Goal: Task Accomplishment & Management: Manage account settings

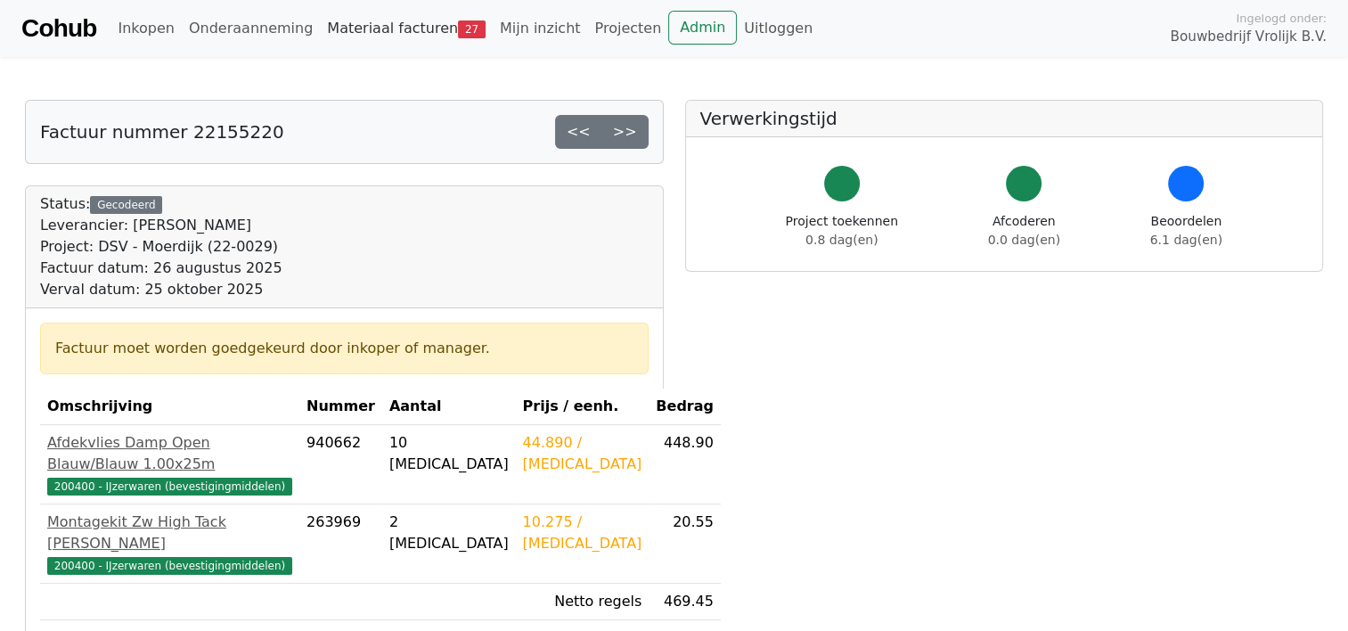
click at [355, 20] on link "Materiaal facturen 27" at bounding box center [406, 29] width 173 height 36
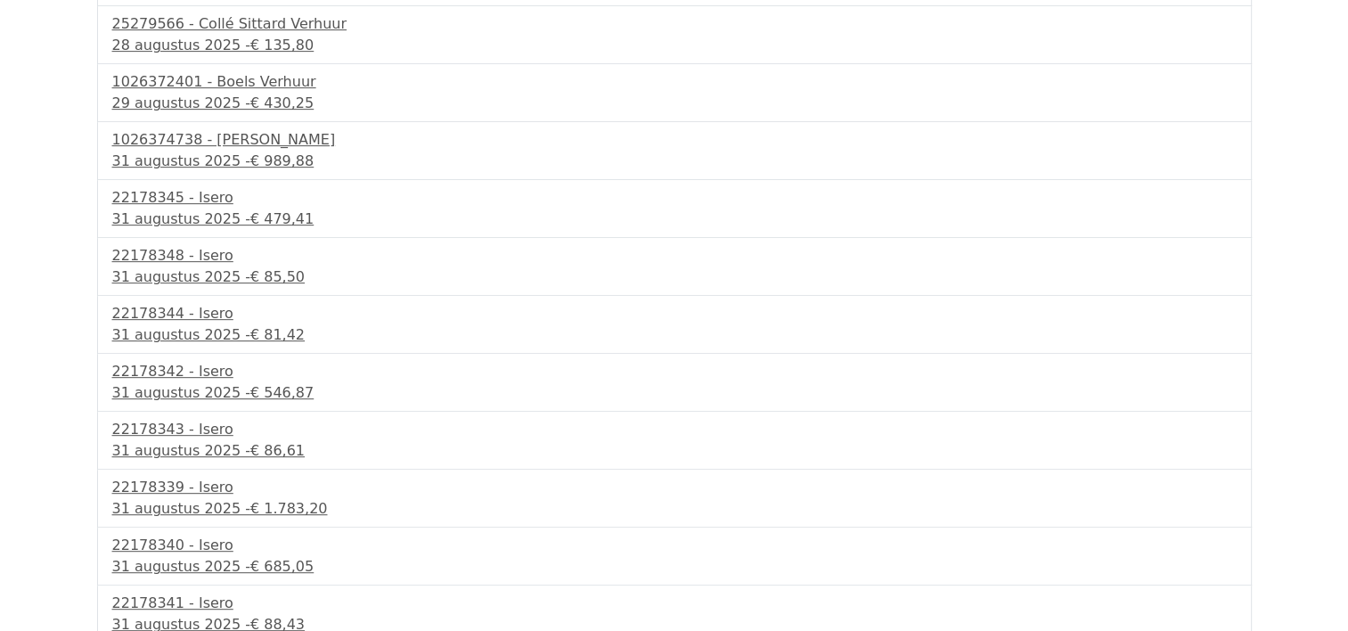
scroll to position [1012, 0]
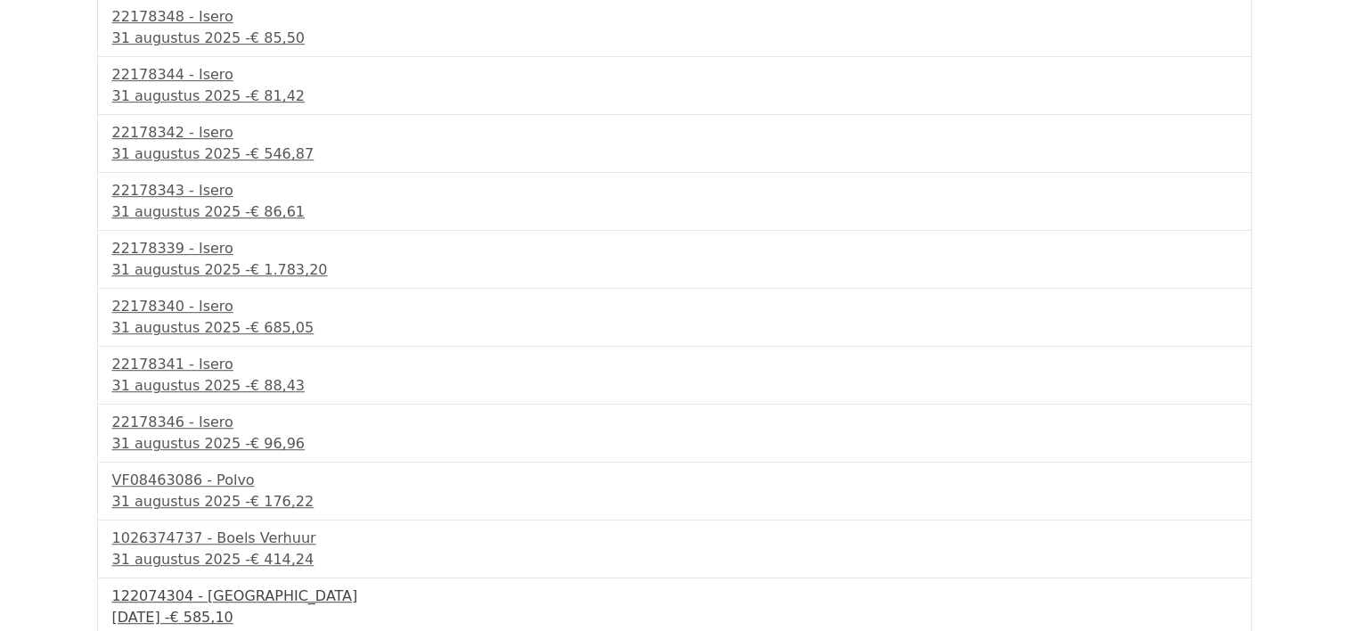
click at [177, 607] on div "1 september 2025 - € 585,10" at bounding box center [674, 617] width 1124 height 21
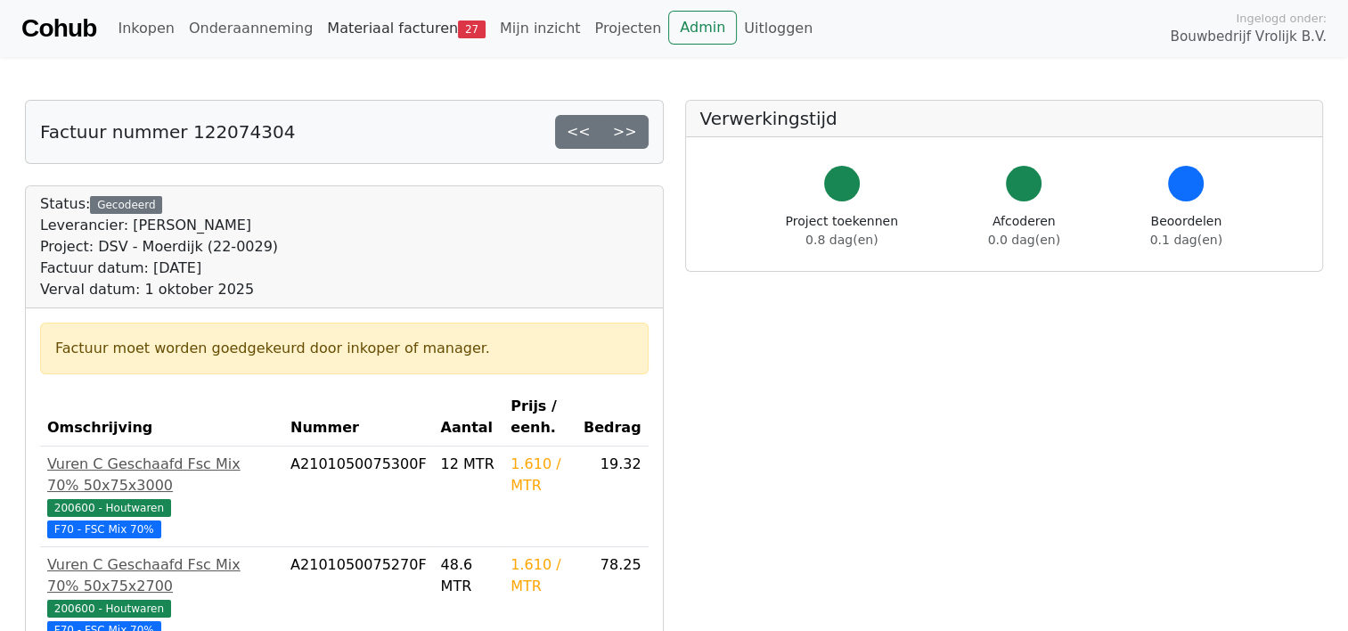
click at [380, 15] on link "Materiaal facturen 27" at bounding box center [406, 29] width 173 height 36
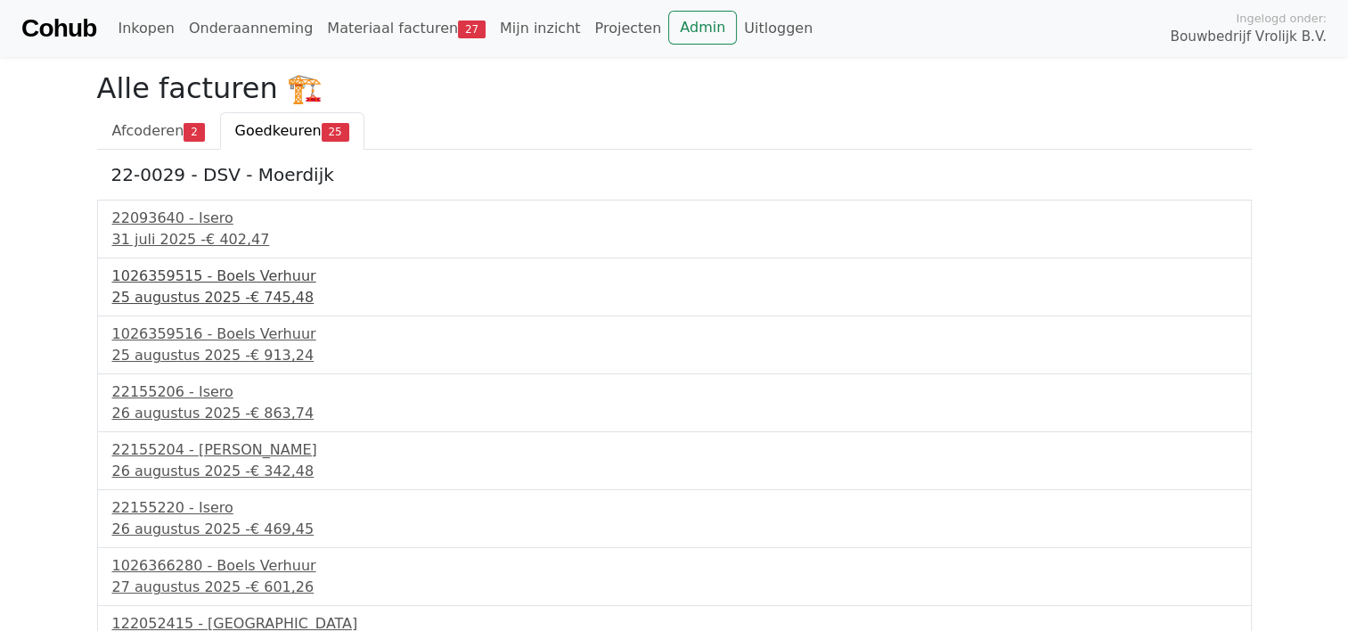
click at [250, 293] on span "€ 745,48" at bounding box center [281, 297] width 63 height 17
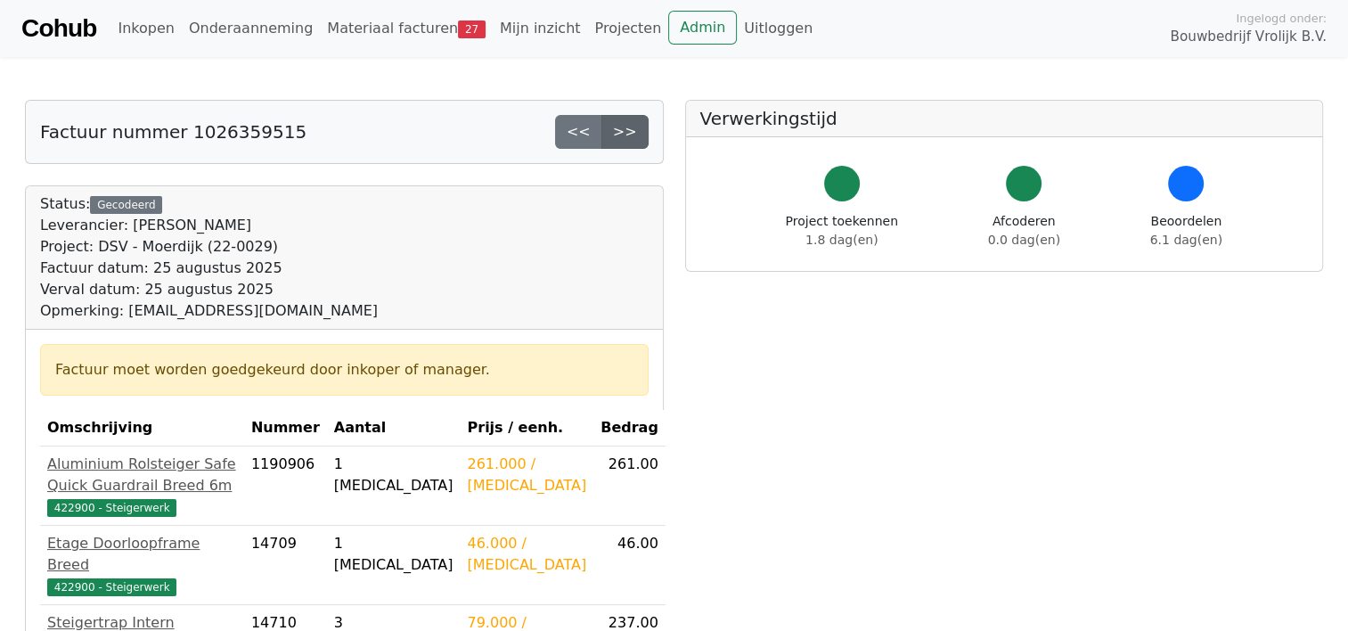
click at [626, 134] on link ">>" at bounding box center [624, 132] width 47 height 34
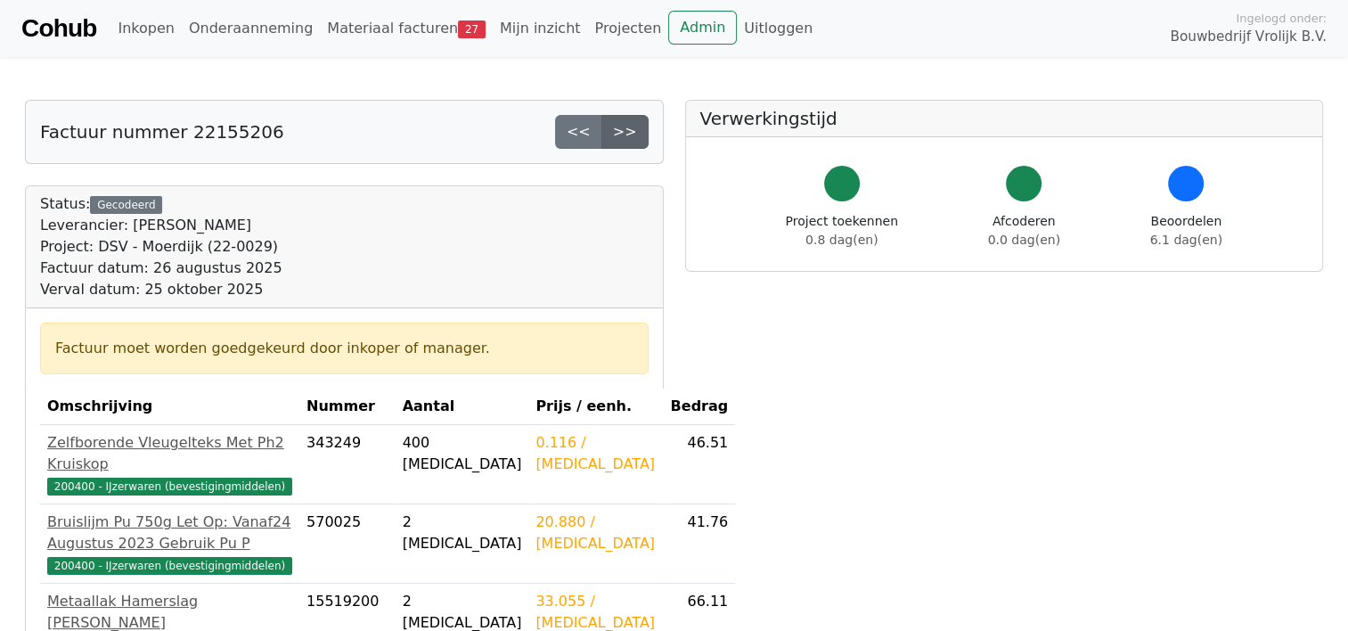
click at [638, 138] on link ">>" at bounding box center [624, 132] width 47 height 34
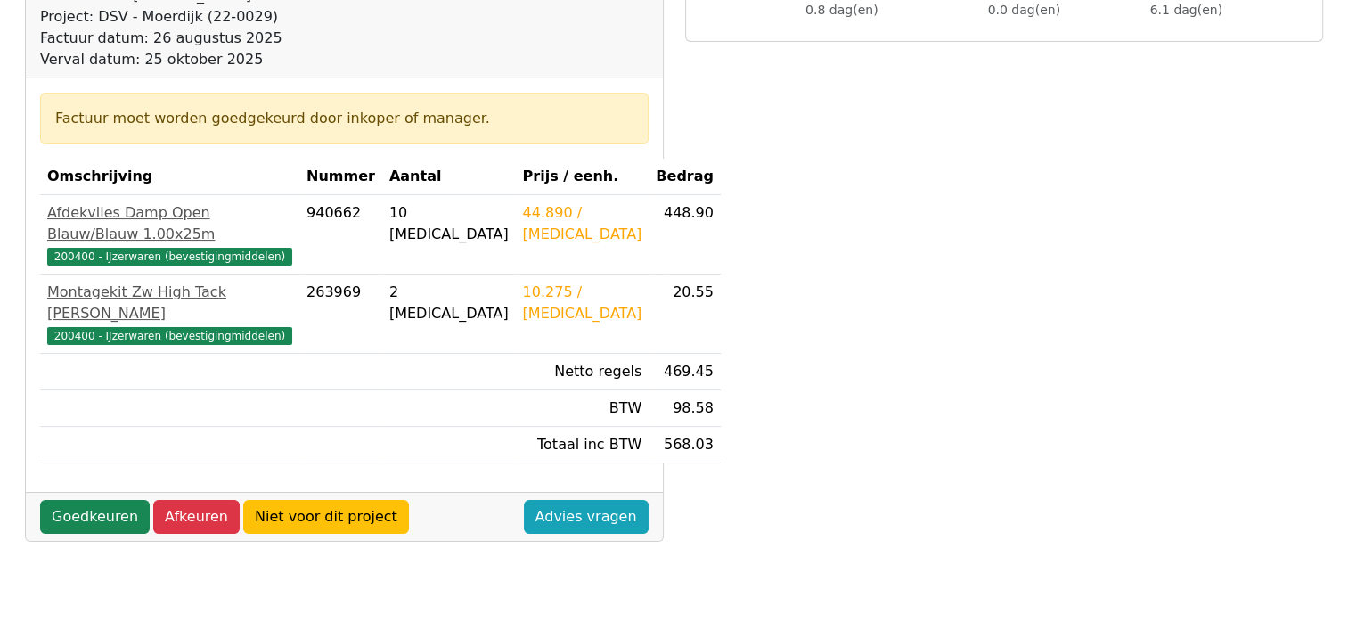
scroll to position [274, 0]
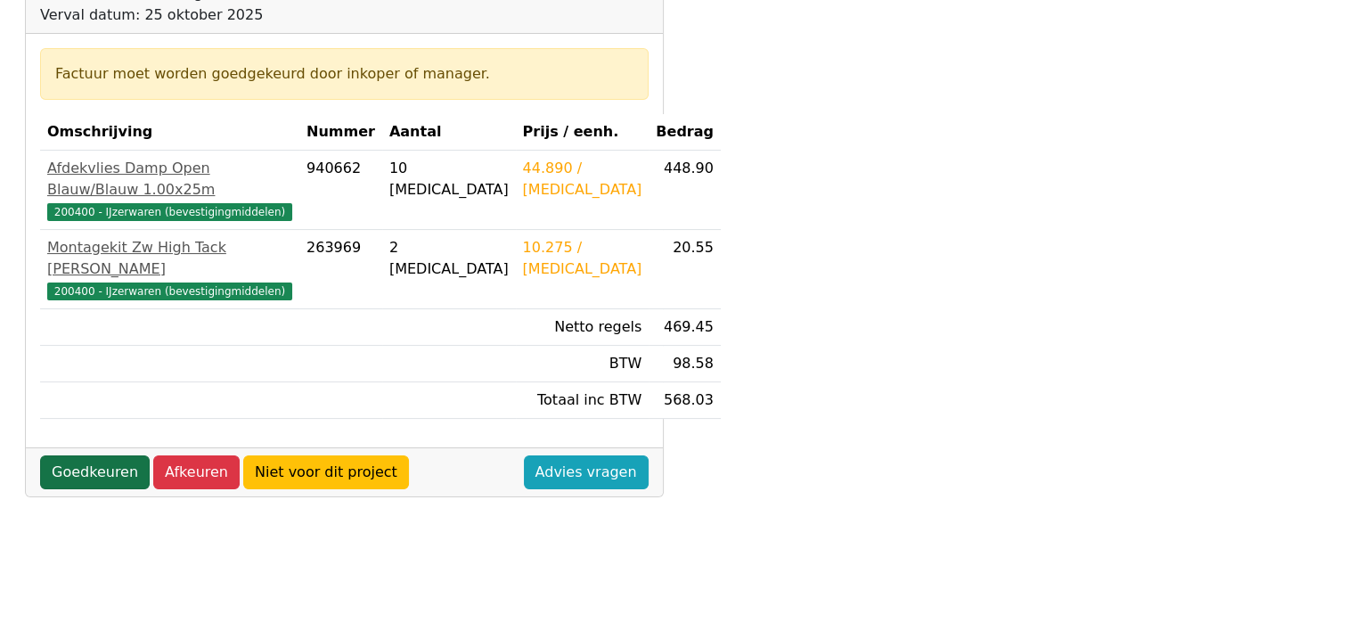
click at [86, 455] on link "Goedkeuren" at bounding box center [95, 472] width 110 height 34
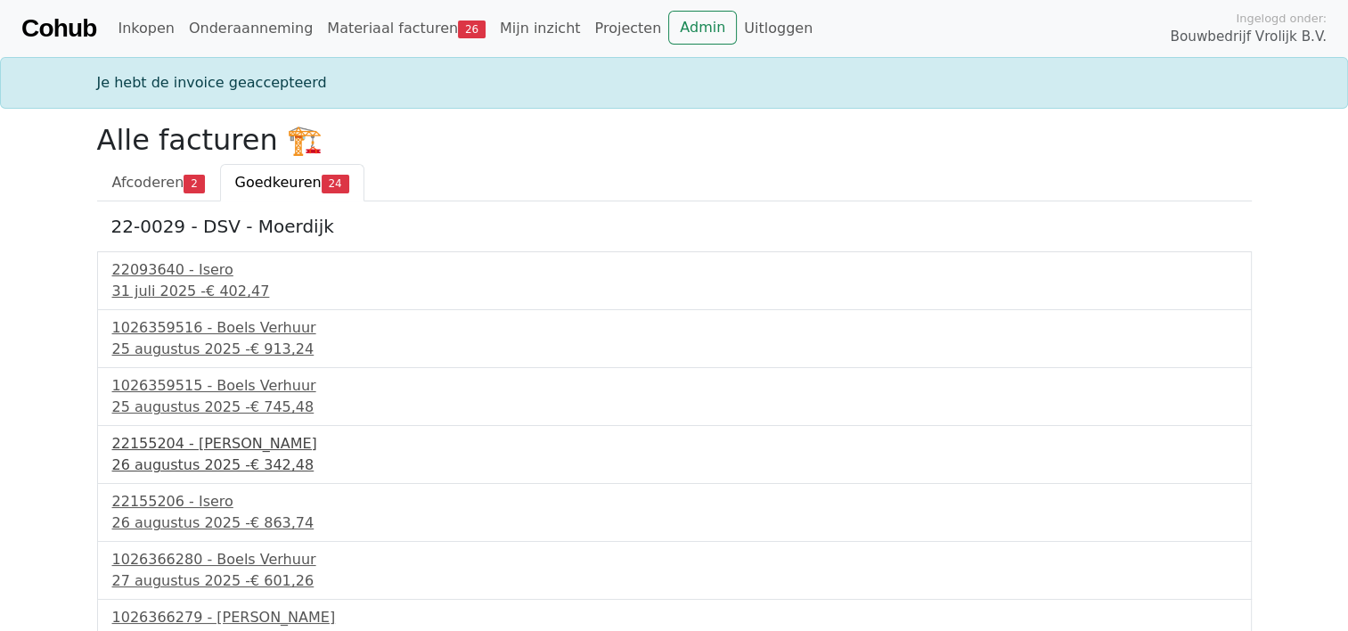
click at [217, 465] on div "26 augustus 2025 - € 342,48" at bounding box center [674, 464] width 1124 height 21
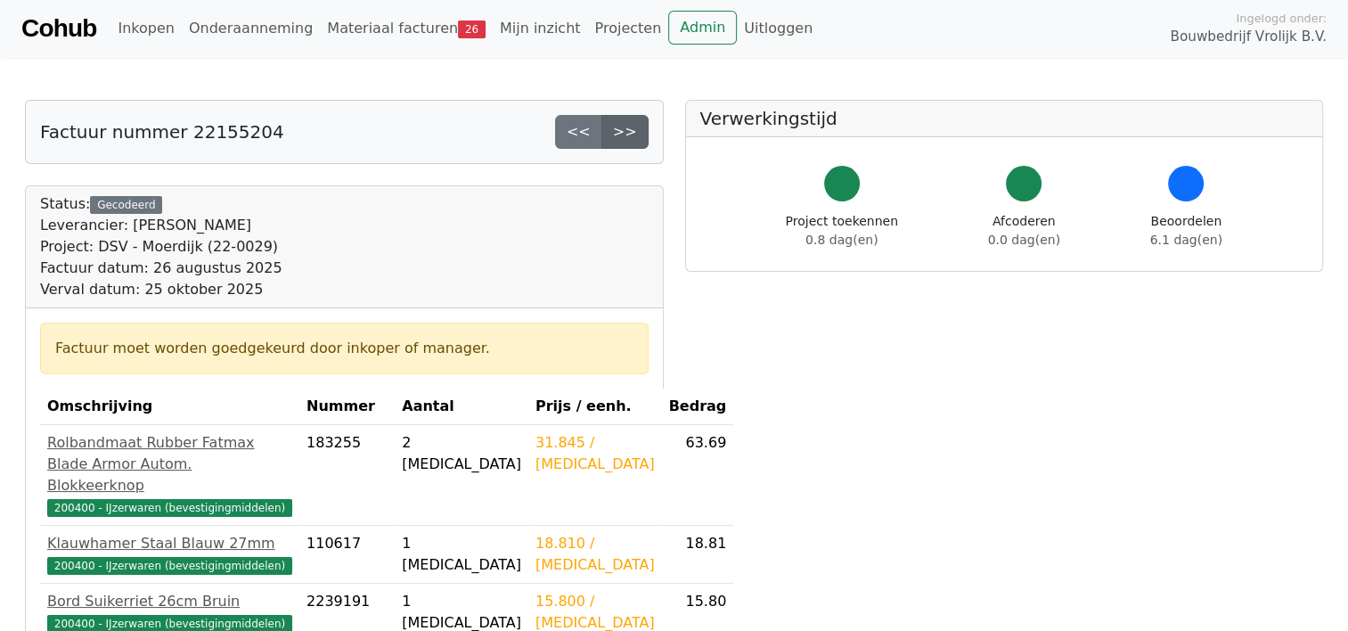
click at [623, 135] on link ">>" at bounding box center [624, 132] width 47 height 34
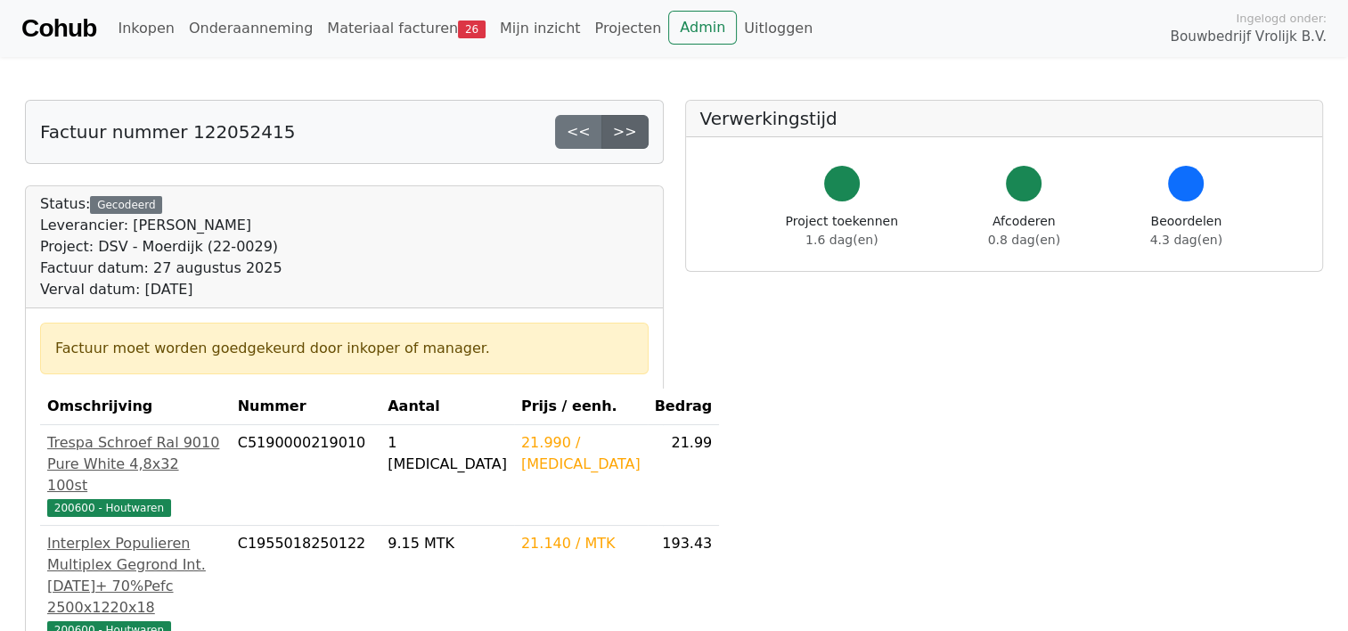
click at [624, 143] on link ">>" at bounding box center [624, 132] width 47 height 34
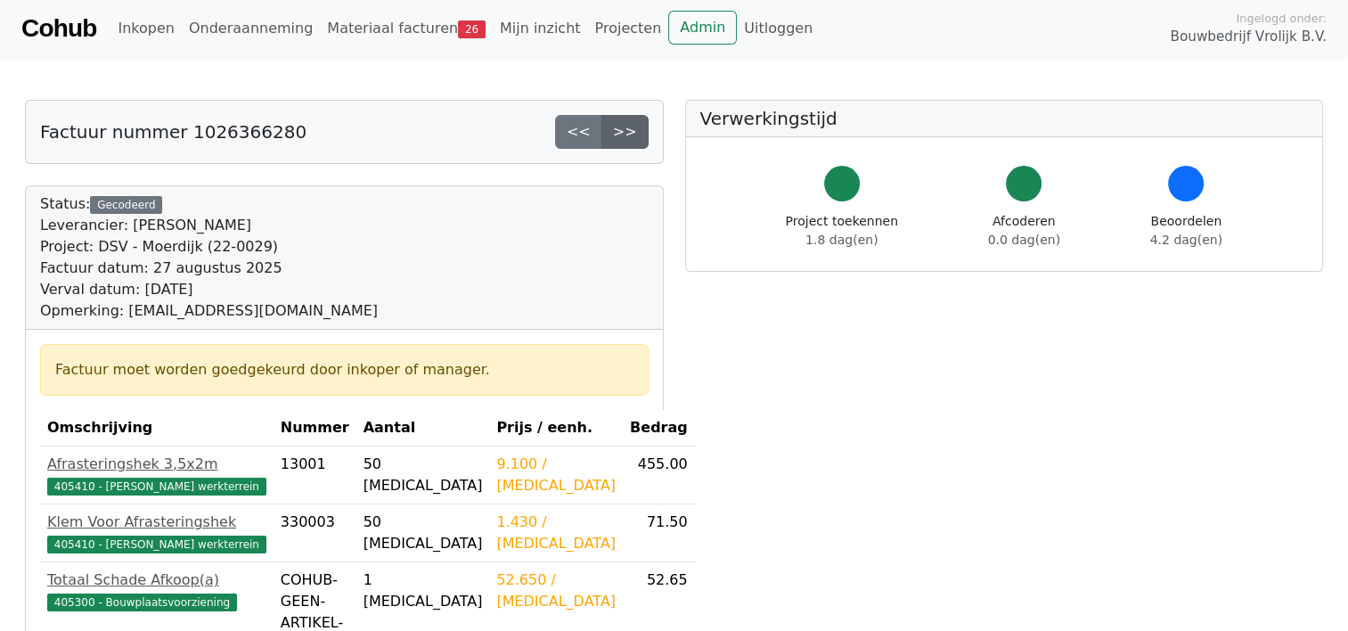
click at [645, 127] on link ">>" at bounding box center [624, 132] width 47 height 34
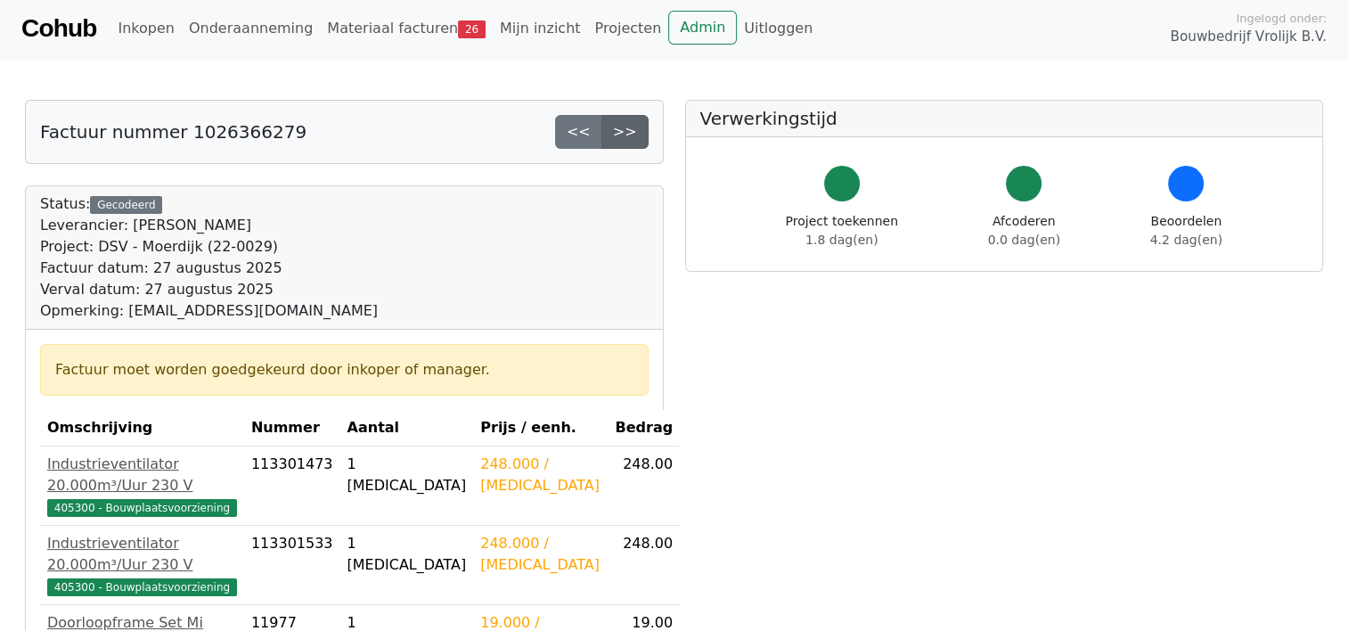
click at [638, 139] on link ">>" at bounding box center [624, 132] width 47 height 34
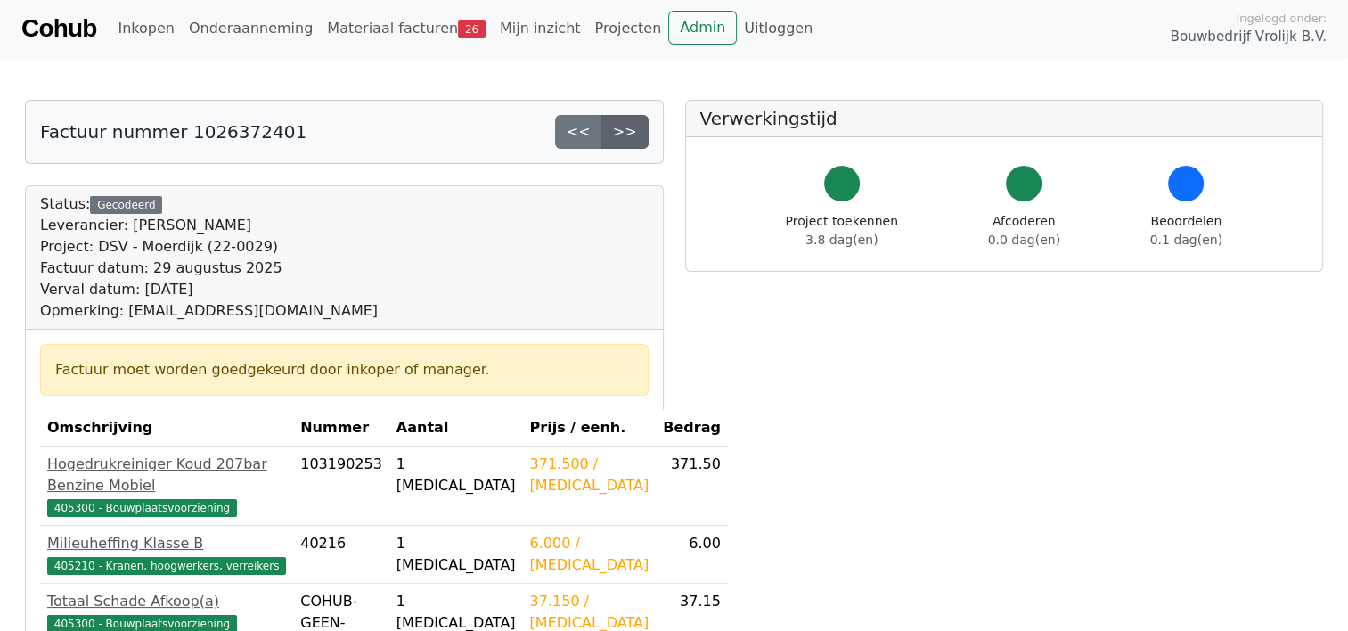
click at [641, 139] on link ">>" at bounding box center [624, 132] width 47 height 34
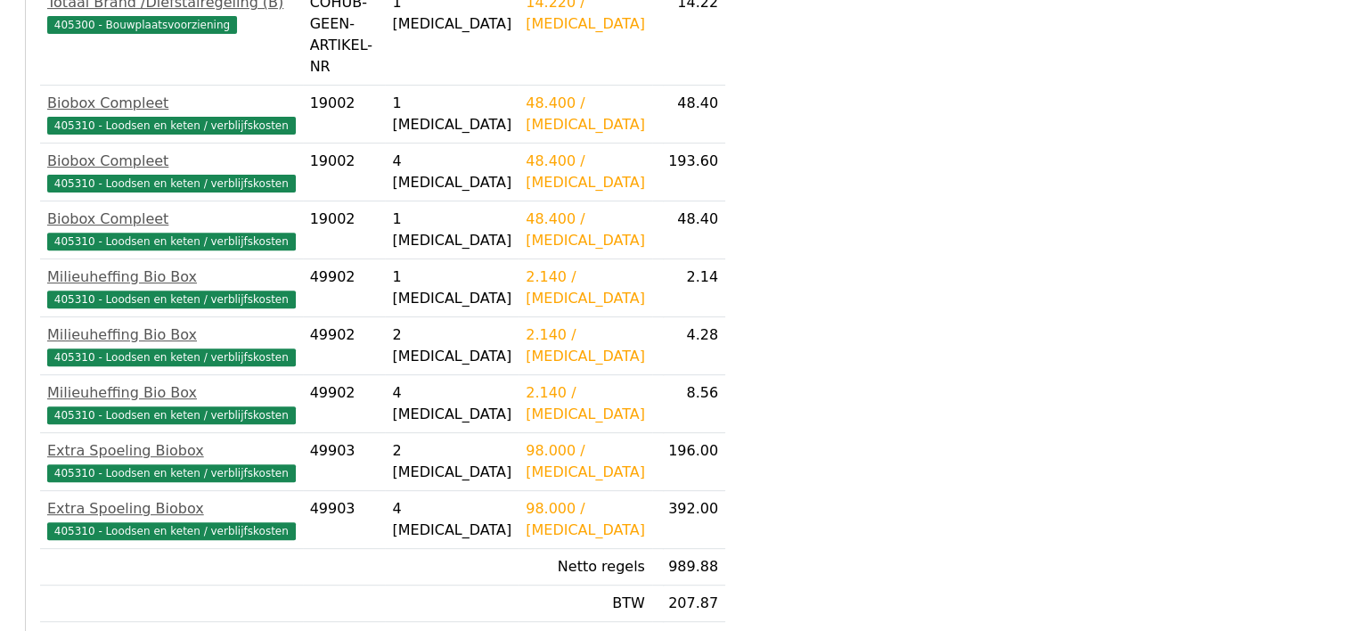
scroll to position [702, 0]
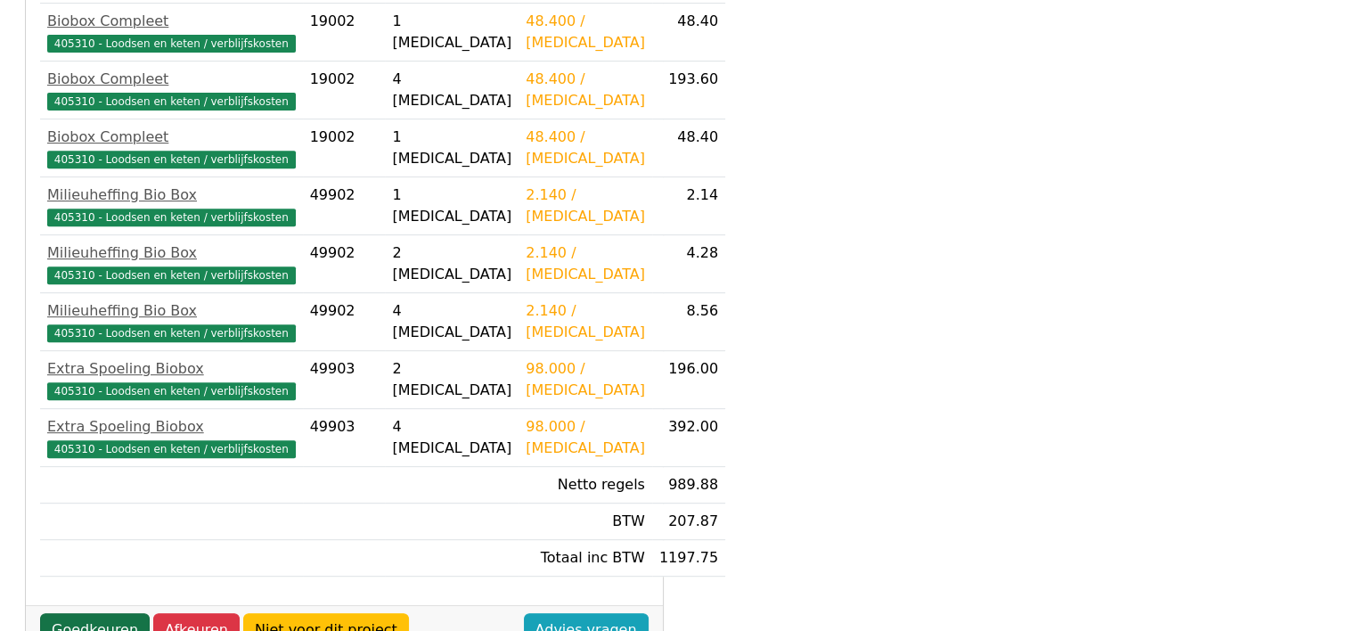
click at [121, 613] on link "Goedkeuren" at bounding box center [95, 630] width 110 height 34
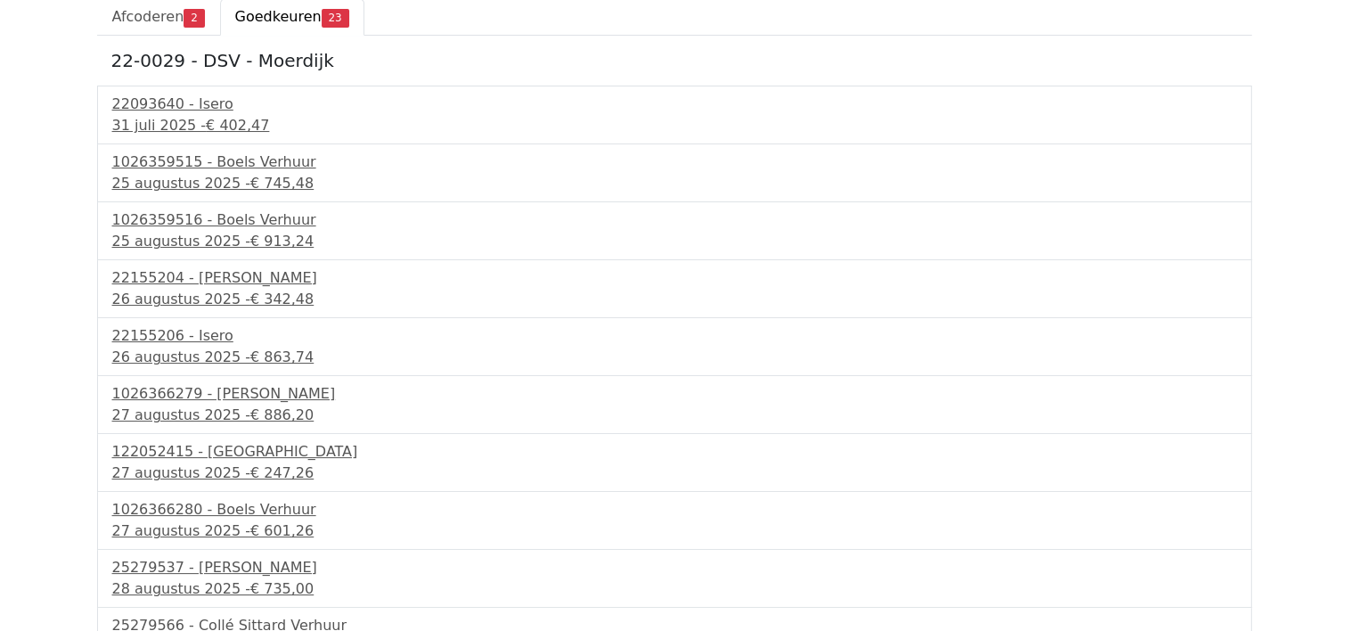
scroll to position [169, 0]
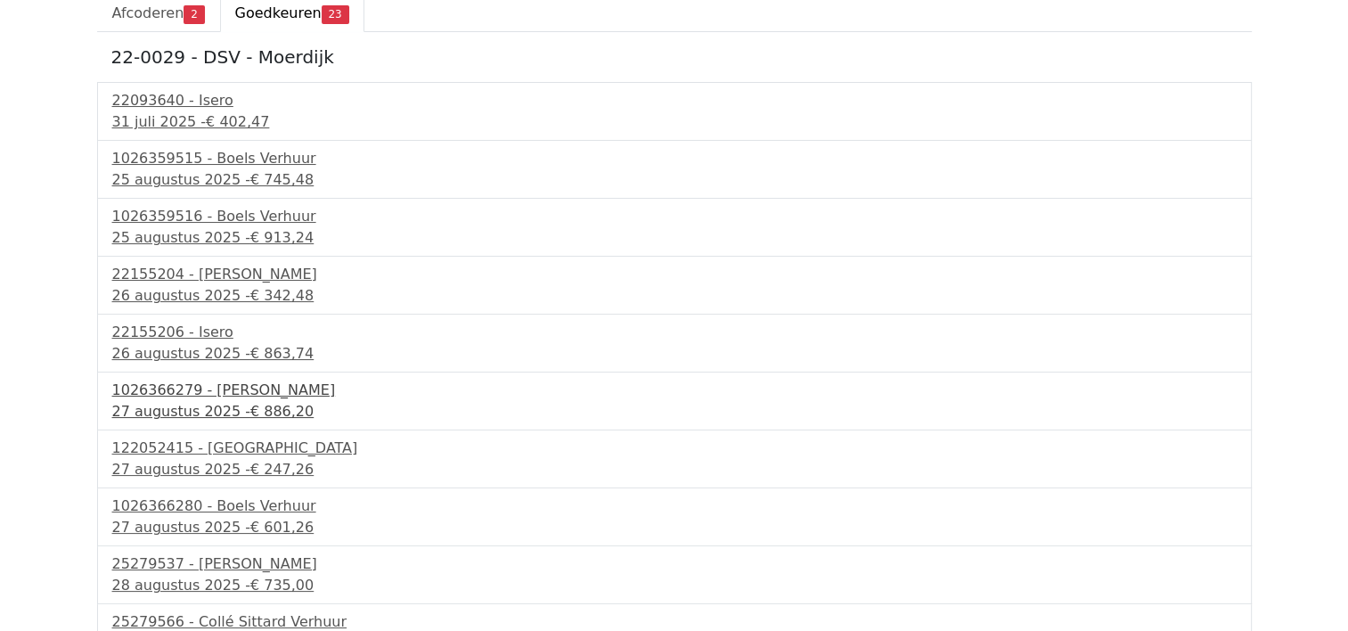
click at [251, 396] on div "1026366279 - [PERSON_NAME]" at bounding box center [674, 390] width 1124 height 21
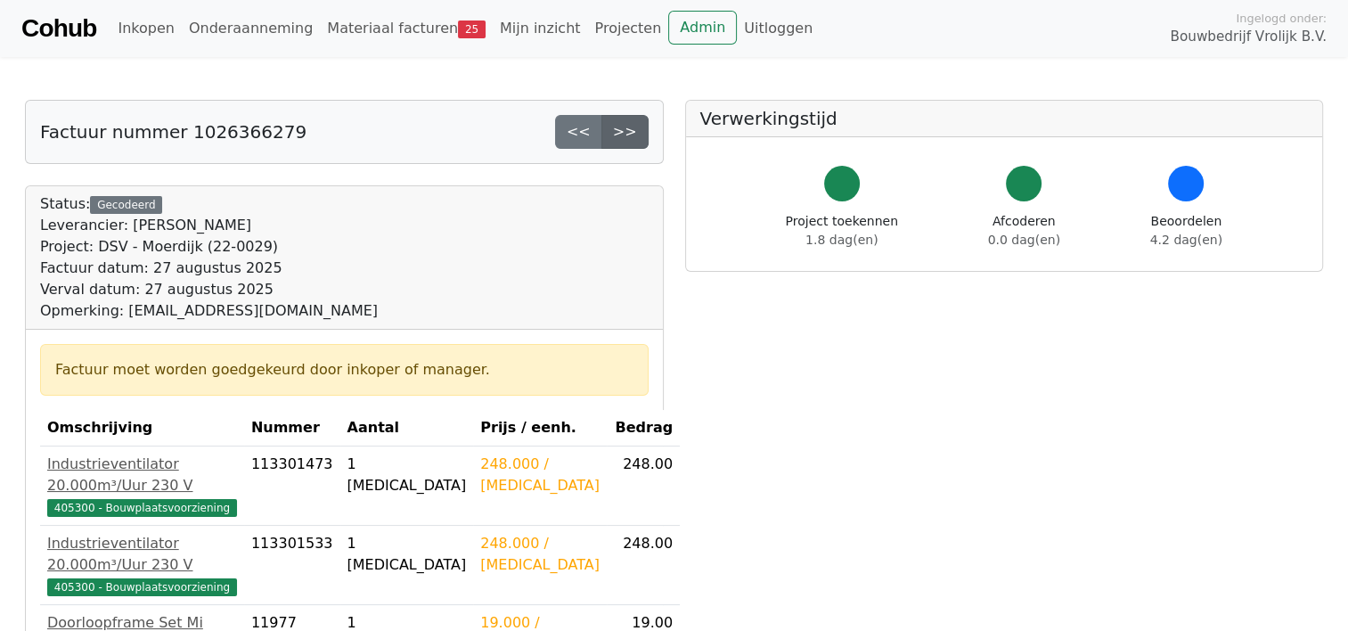
click at [631, 135] on link ">>" at bounding box center [624, 132] width 47 height 34
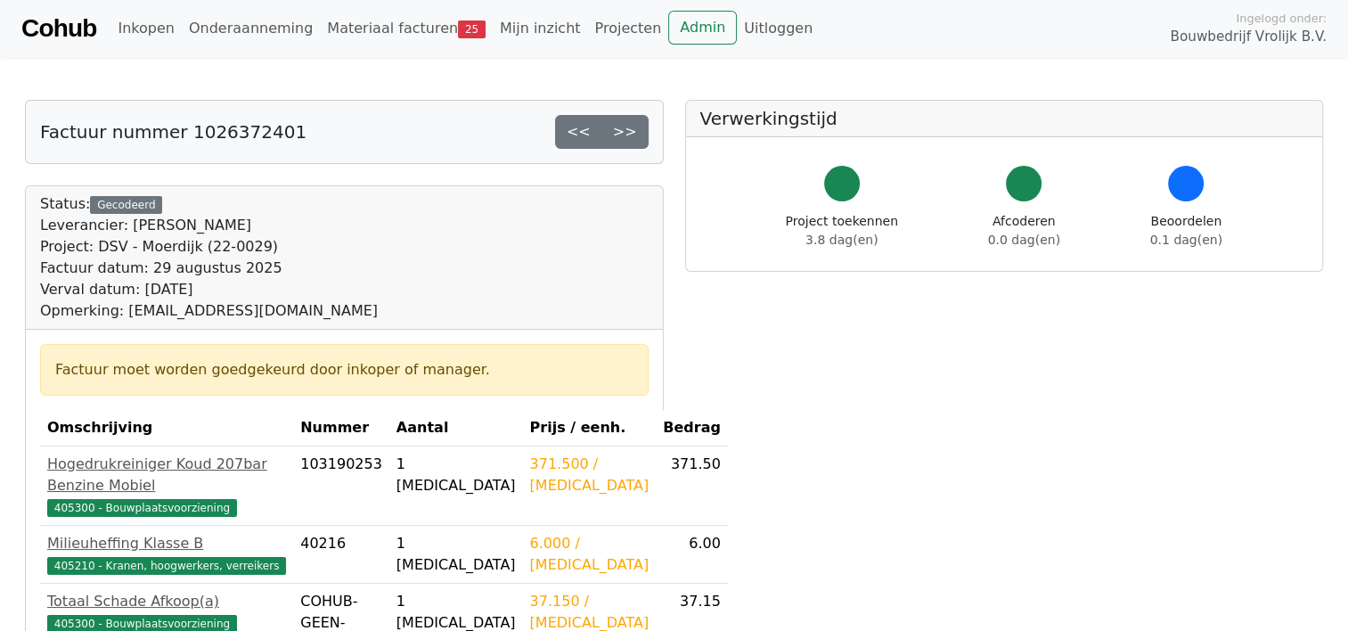
click at [631, 135] on link ">>" at bounding box center [624, 132] width 47 height 34
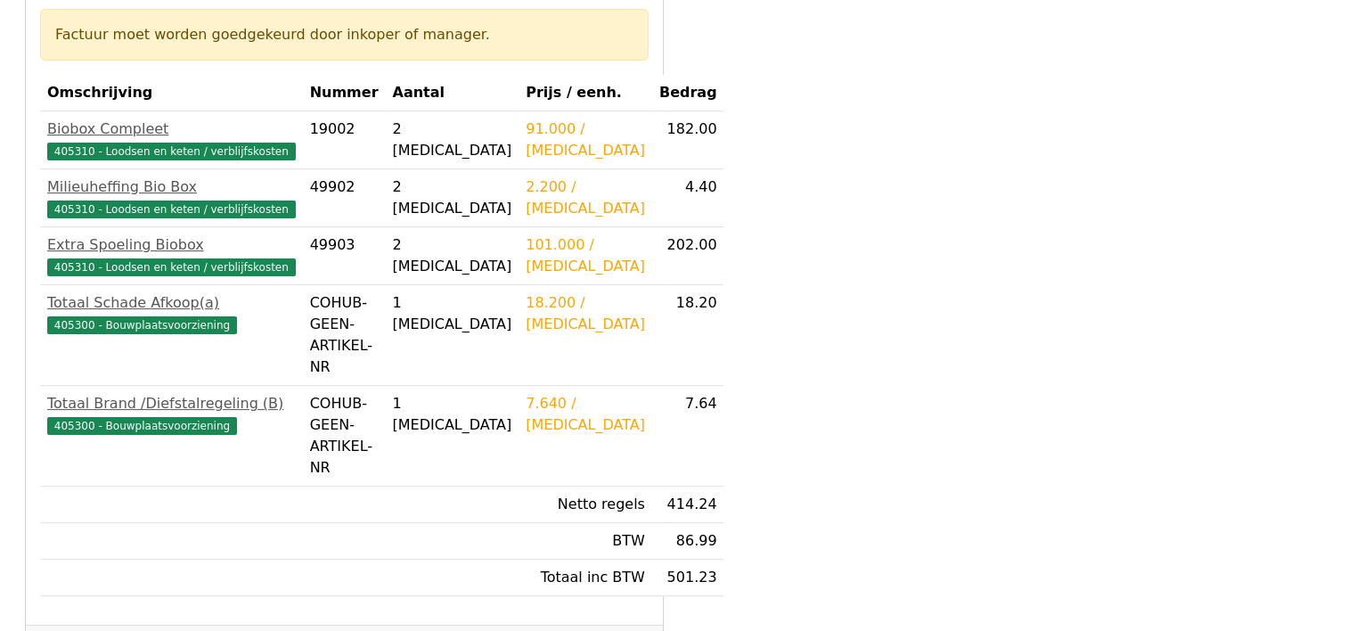
scroll to position [335, 0]
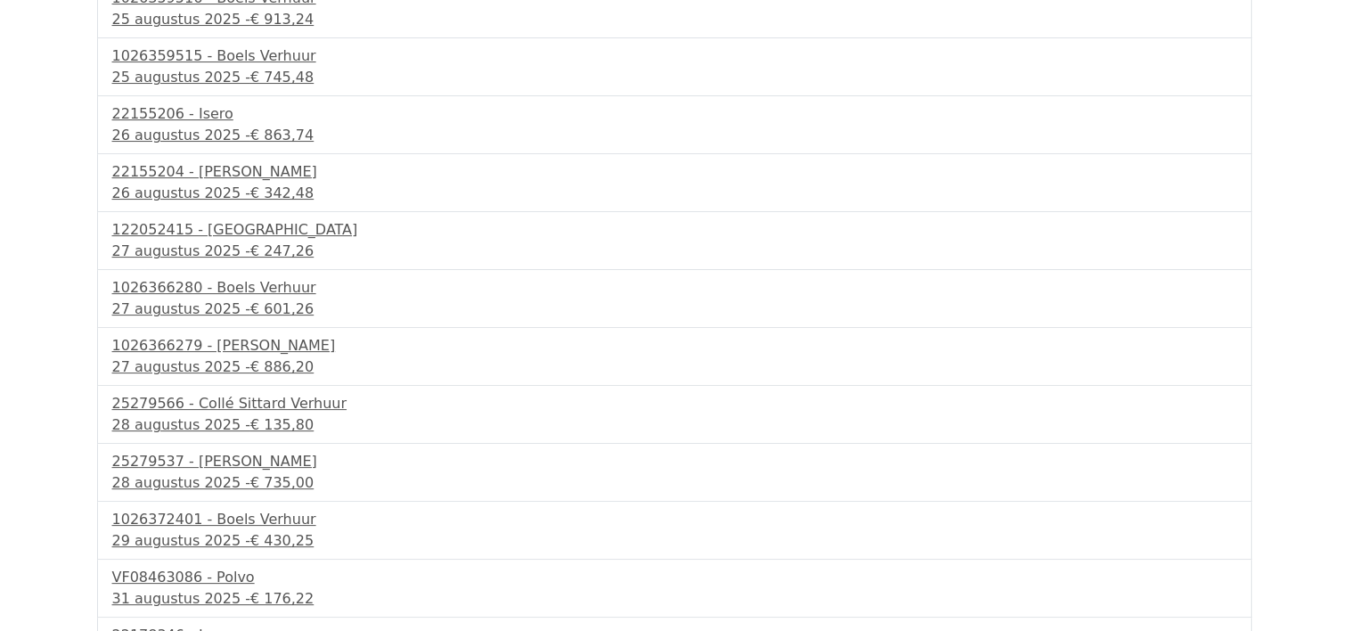
scroll to position [351, 0]
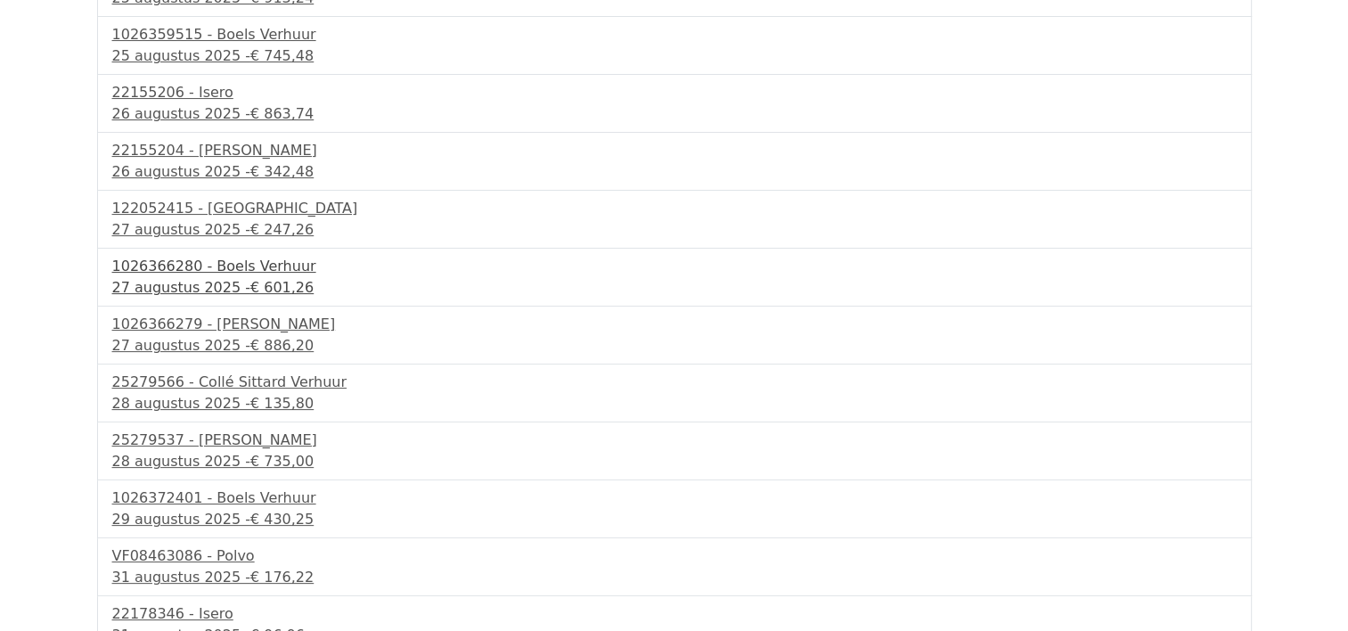
click at [250, 281] on span "€ 601,26" at bounding box center [281, 287] width 63 height 17
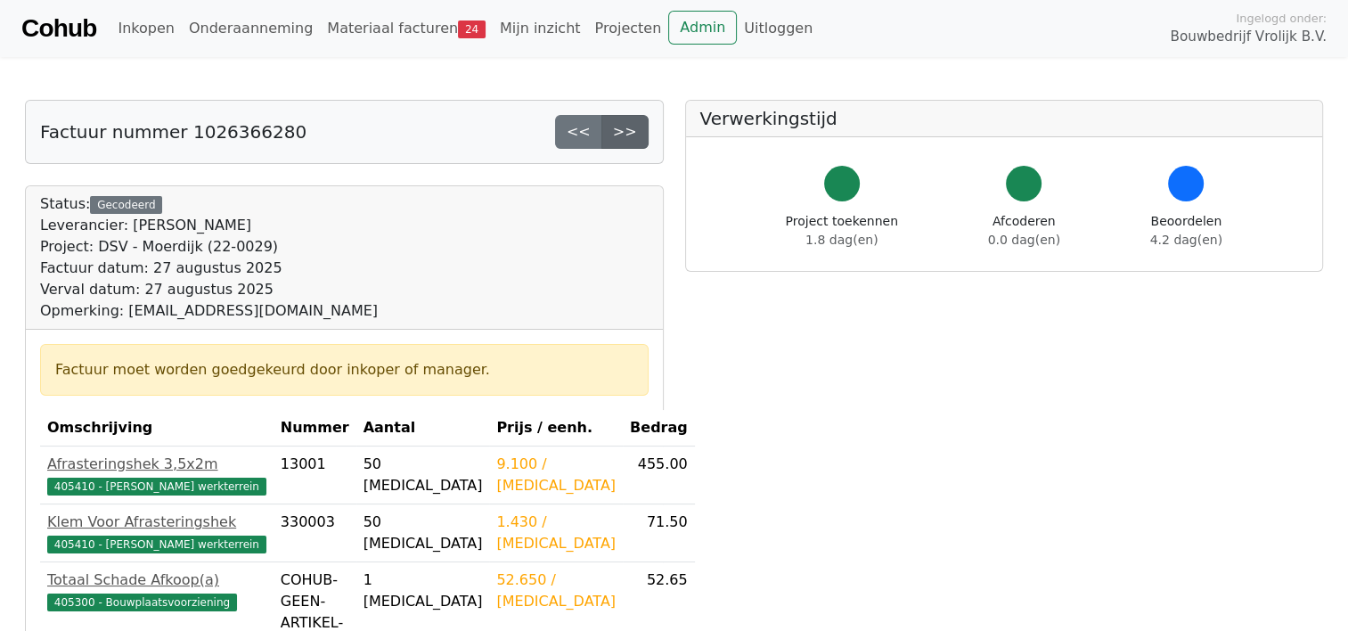
click at [621, 135] on link ">>" at bounding box center [624, 132] width 47 height 34
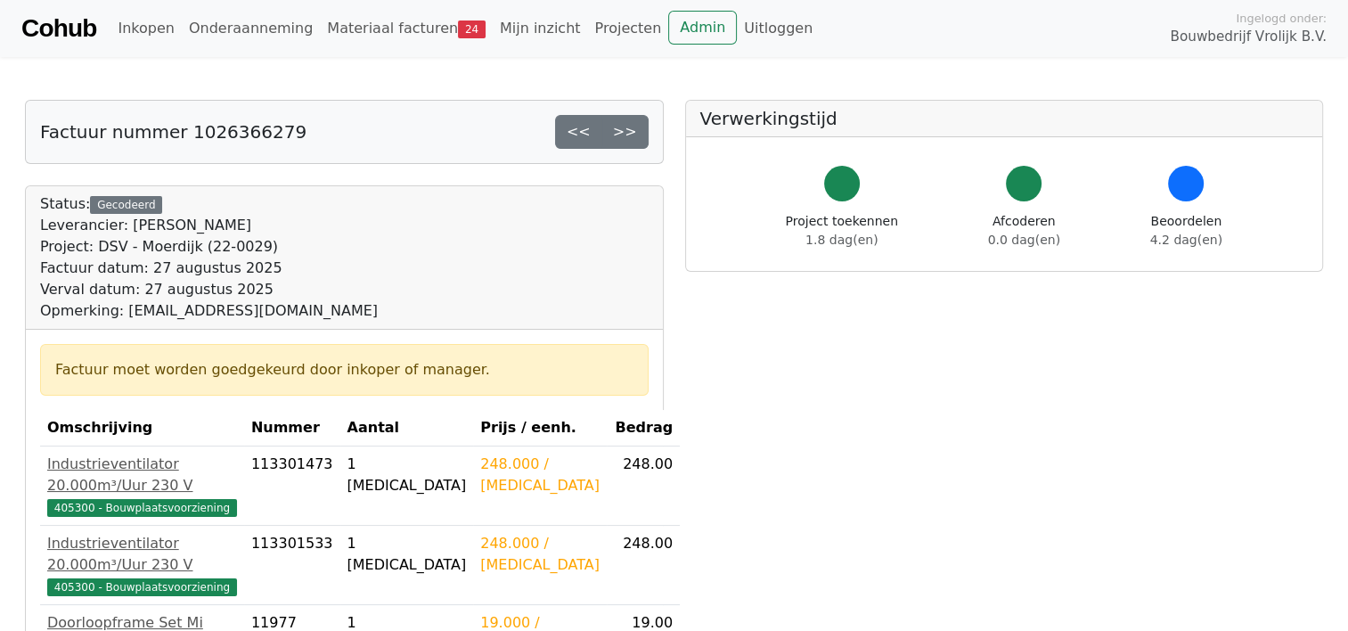
click at [621, 135] on link ">>" at bounding box center [624, 132] width 47 height 34
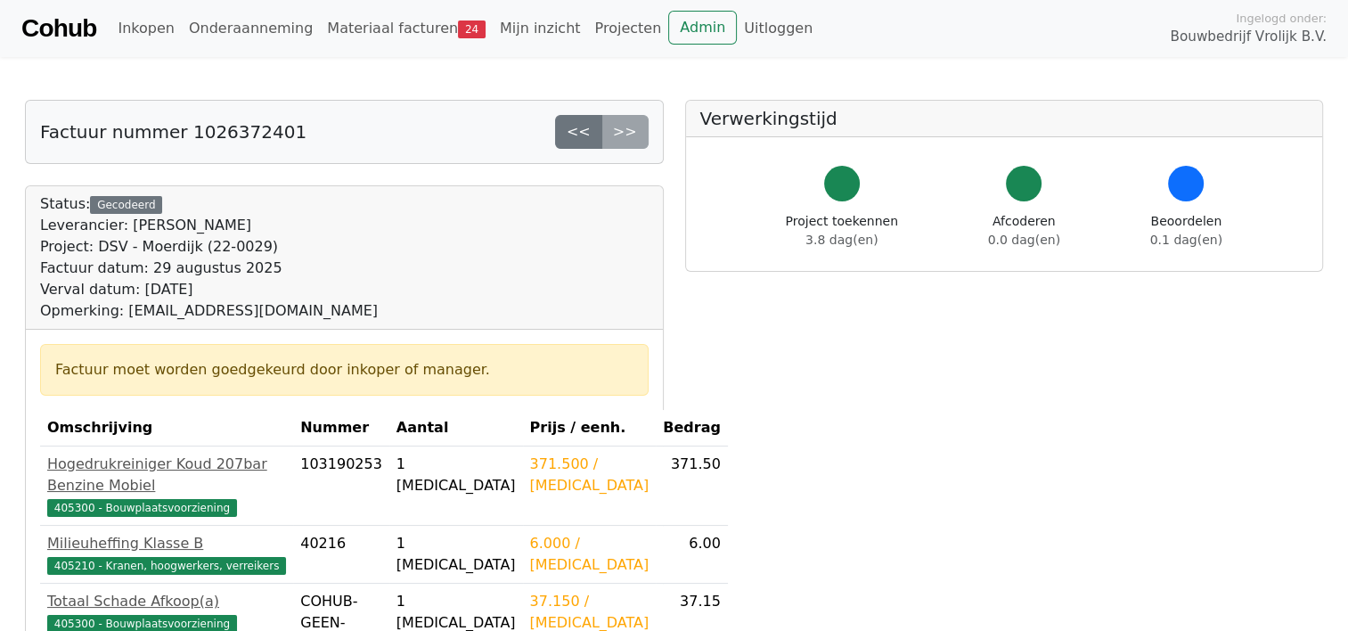
click at [621, 135] on div "<< >>" at bounding box center [602, 132] width 94 height 34
click at [633, 132] on div "<< >>" at bounding box center [602, 132] width 94 height 34
click at [410, 23] on link "Materiaal facturen 24" at bounding box center [406, 29] width 173 height 36
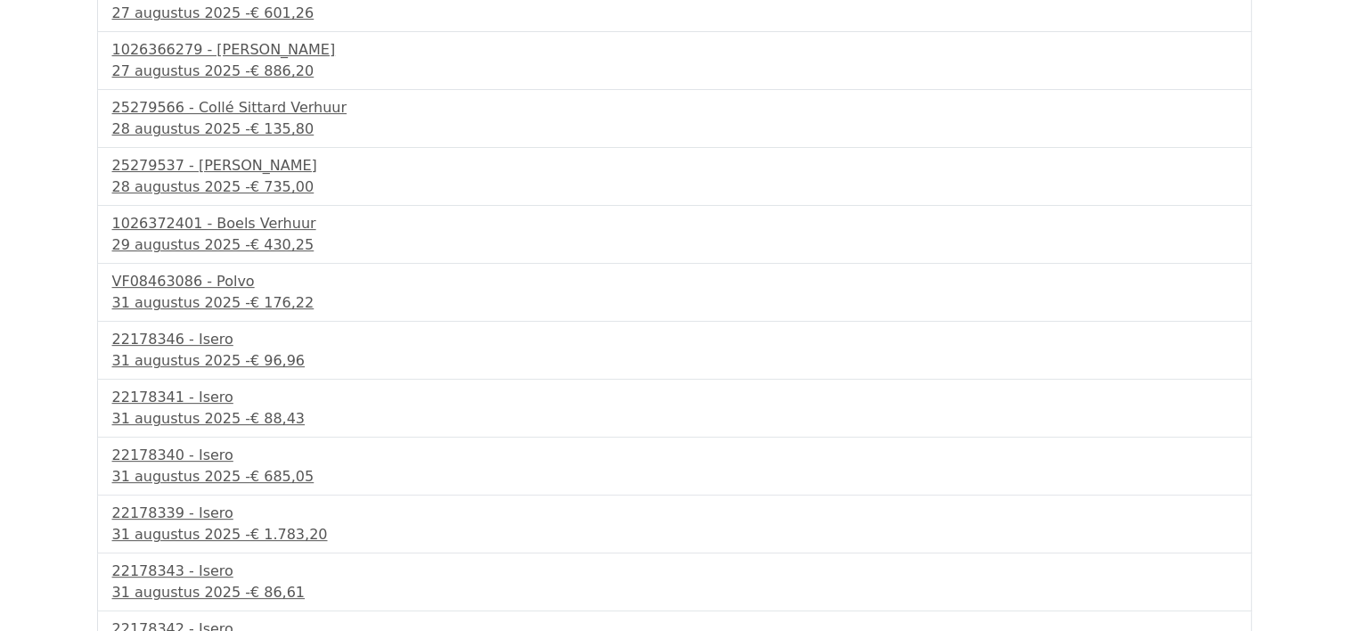
scroll to position [574, 0]
click at [216, 298] on div "[DATE] - € 176,22" at bounding box center [674, 302] width 1124 height 21
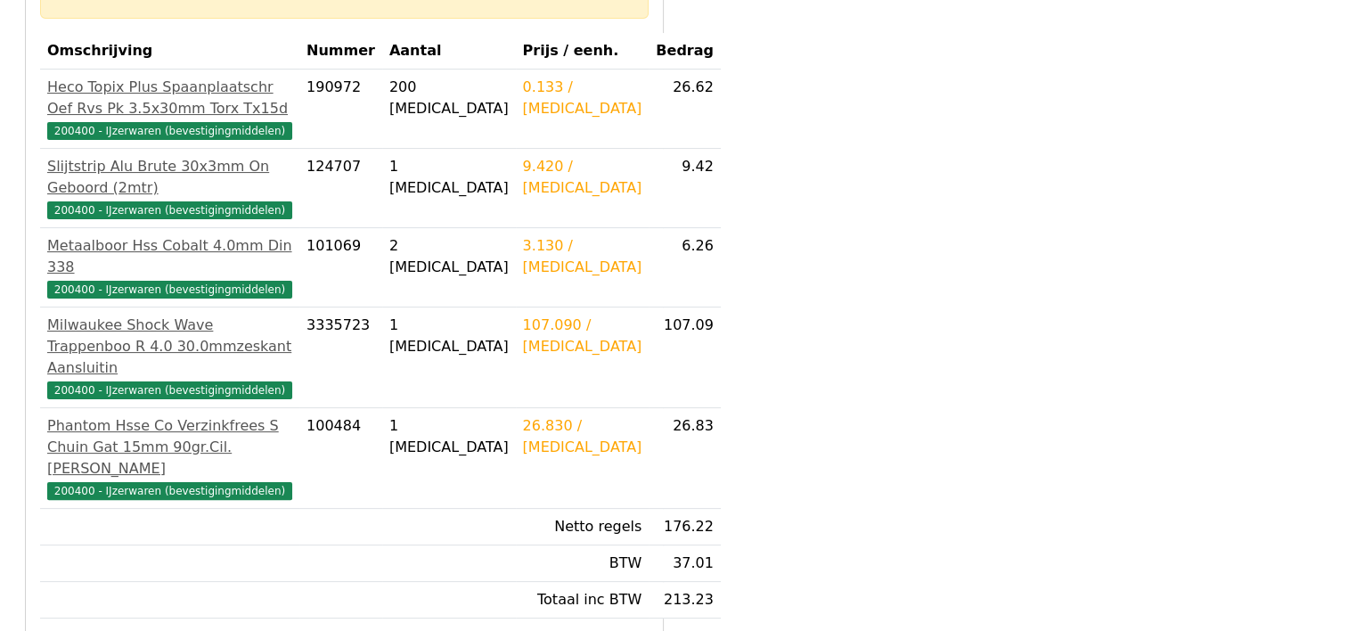
scroll to position [399, 0]
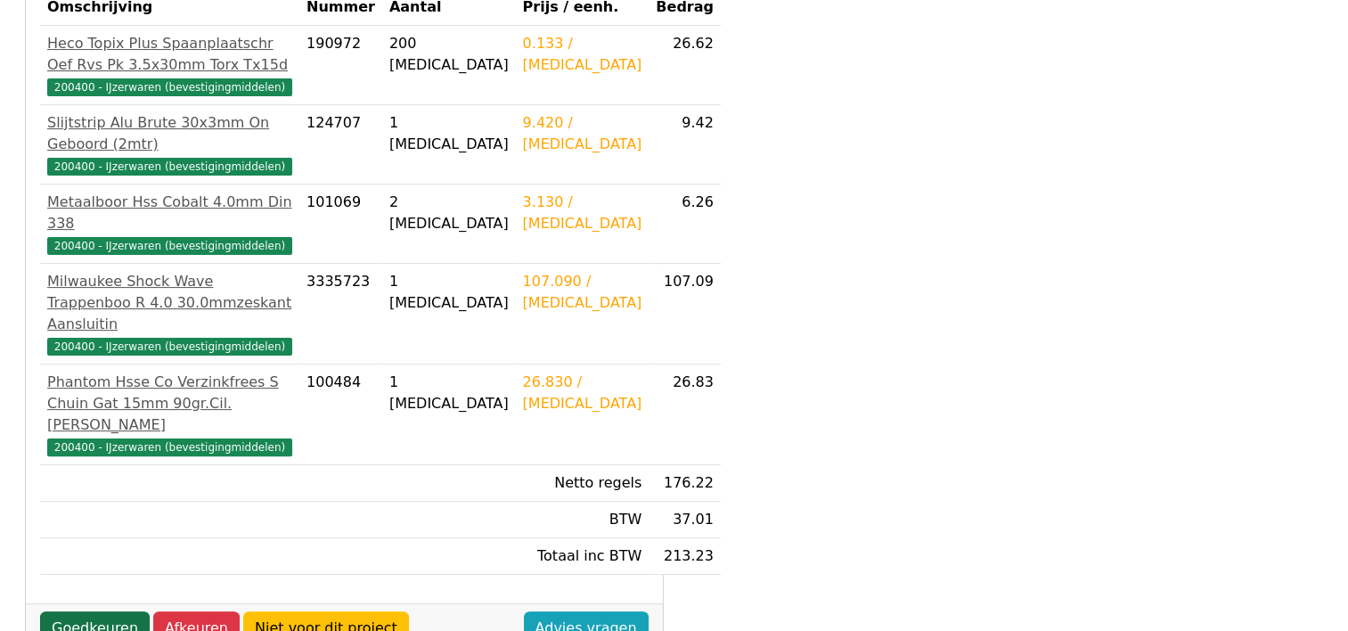
click at [114, 611] on link "Goedkeuren" at bounding box center [95, 628] width 110 height 34
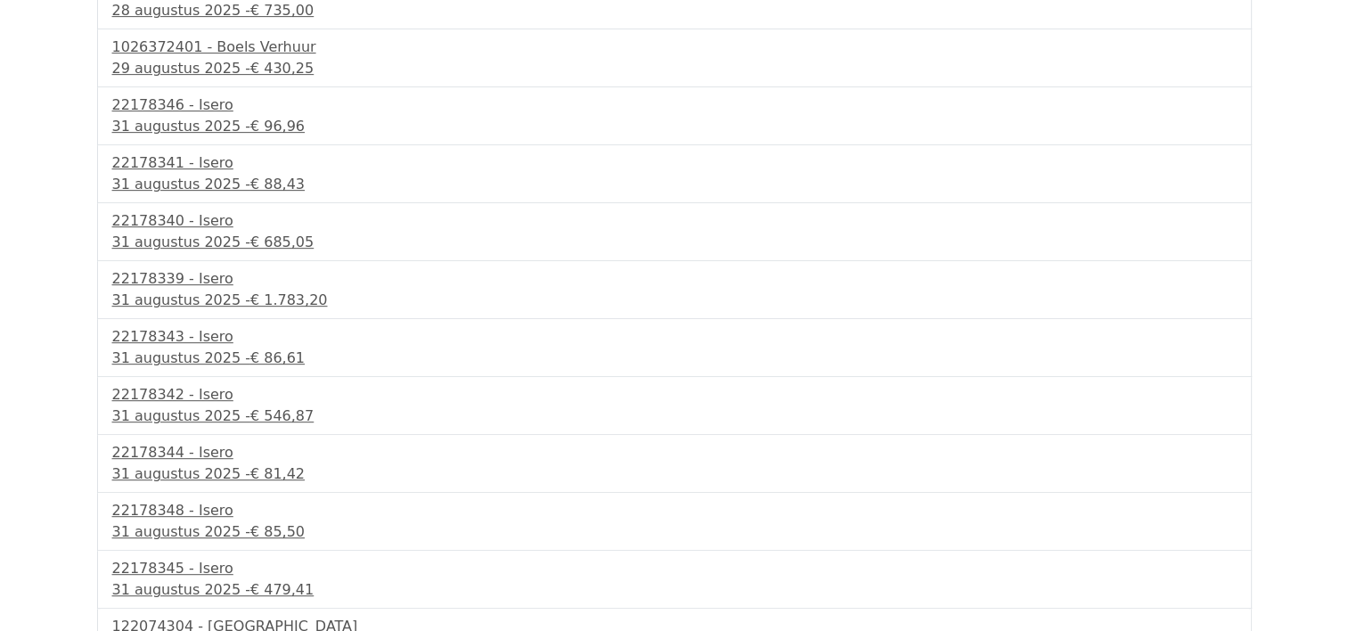
scroll to position [833, 0]
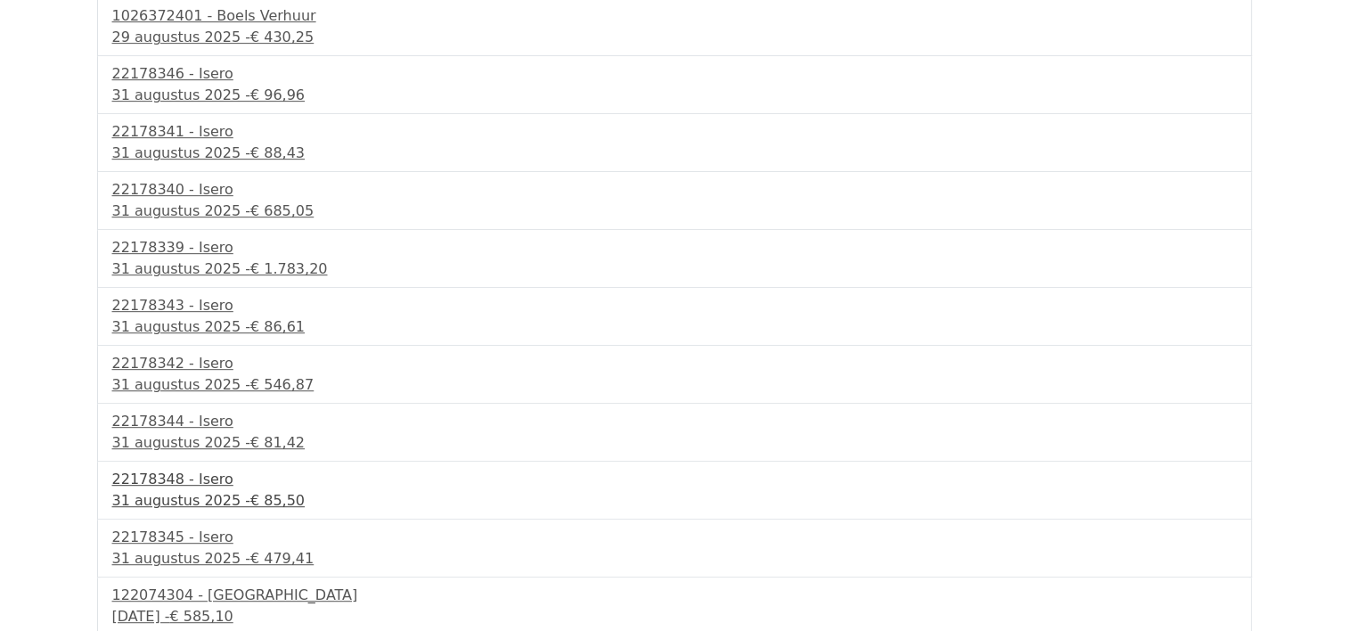
click at [221, 482] on div "22178348 - Isero" at bounding box center [674, 479] width 1124 height 21
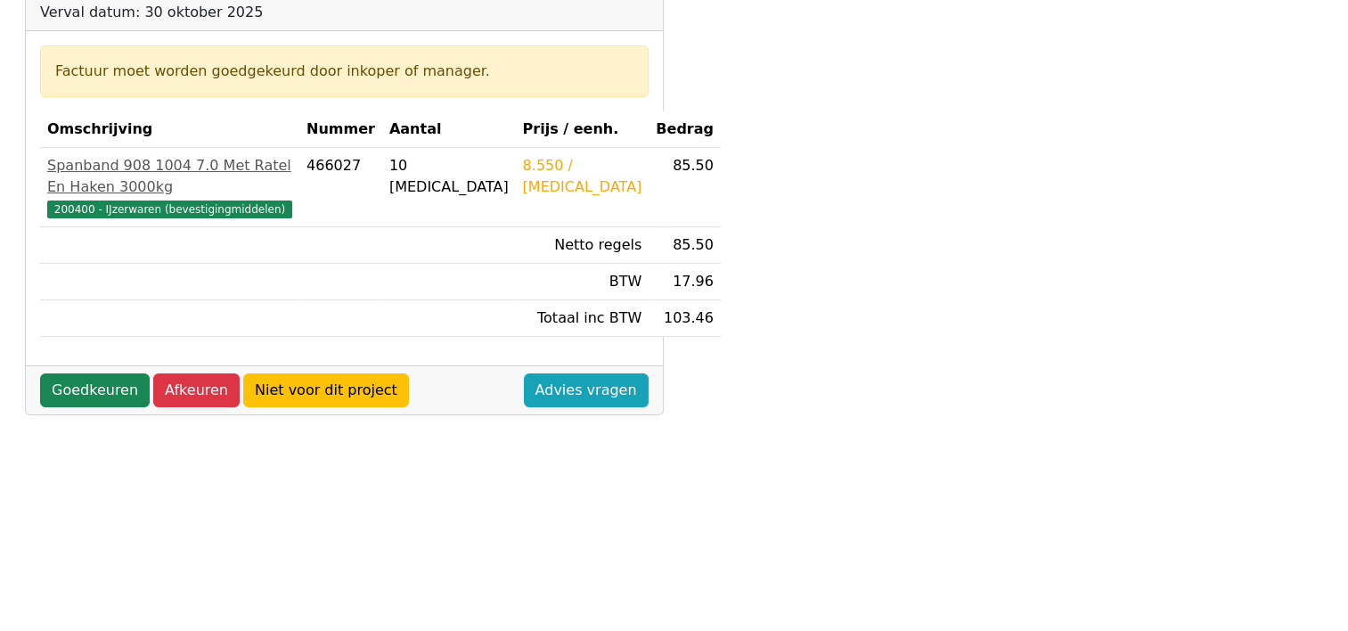
scroll to position [278, 0]
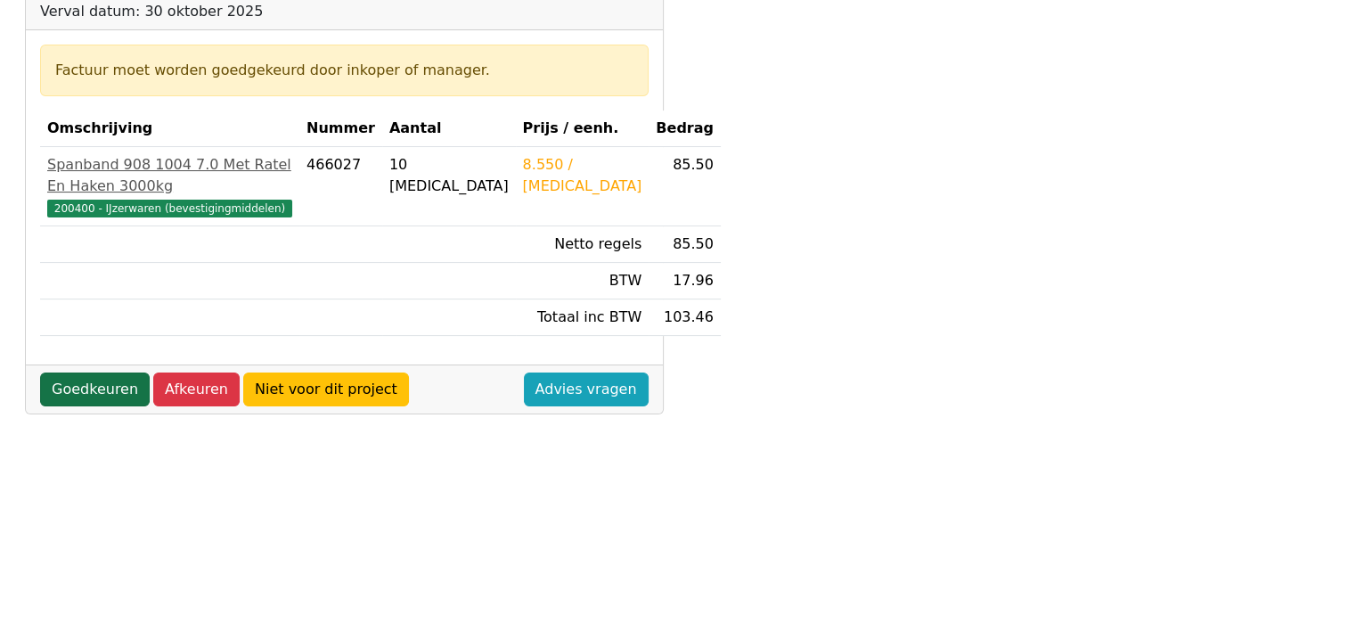
click at [110, 406] on link "Goedkeuren" at bounding box center [95, 389] width 110 height 34
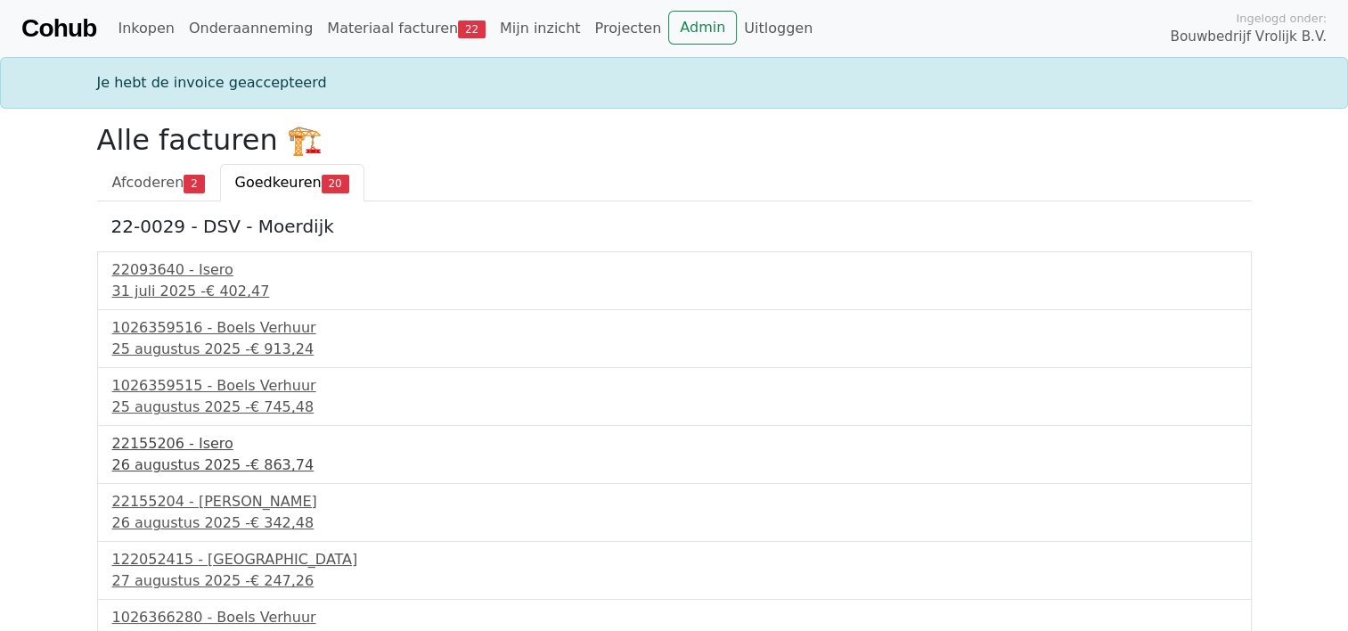
scroll to position [775, 0]
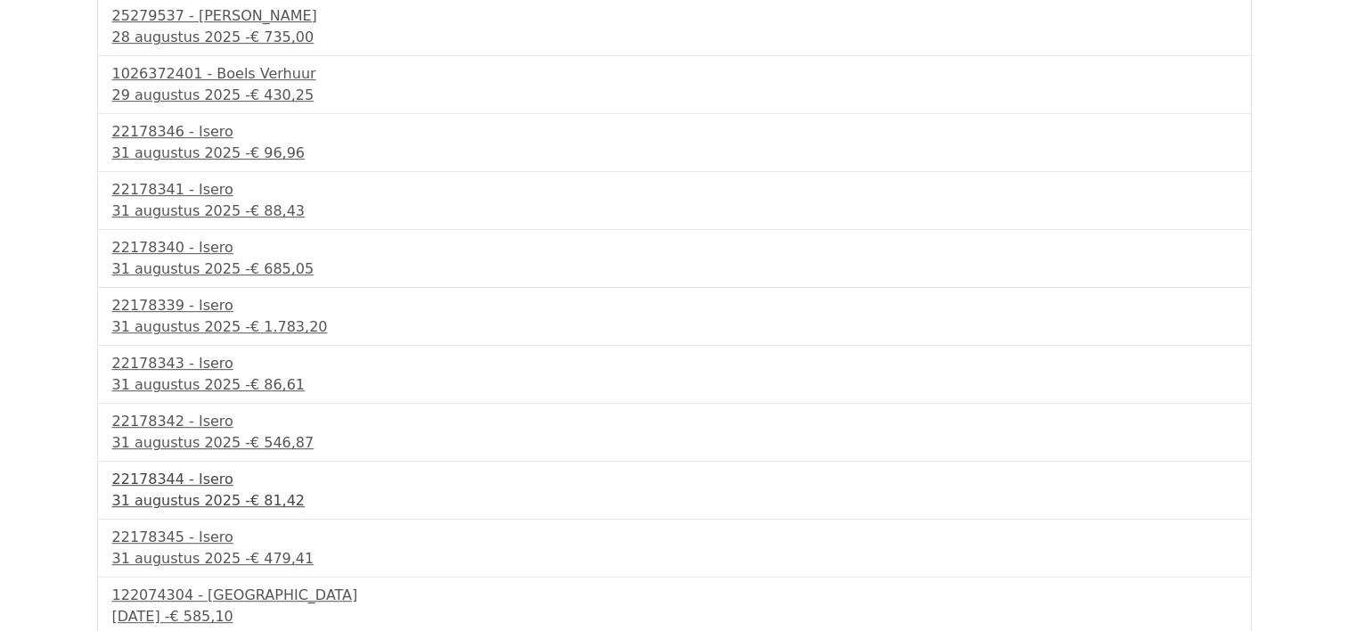
click at [185, 498] on div "31 augustus 2025 - € 81,42" at bounding box center [674, 500] width 1124 height 21
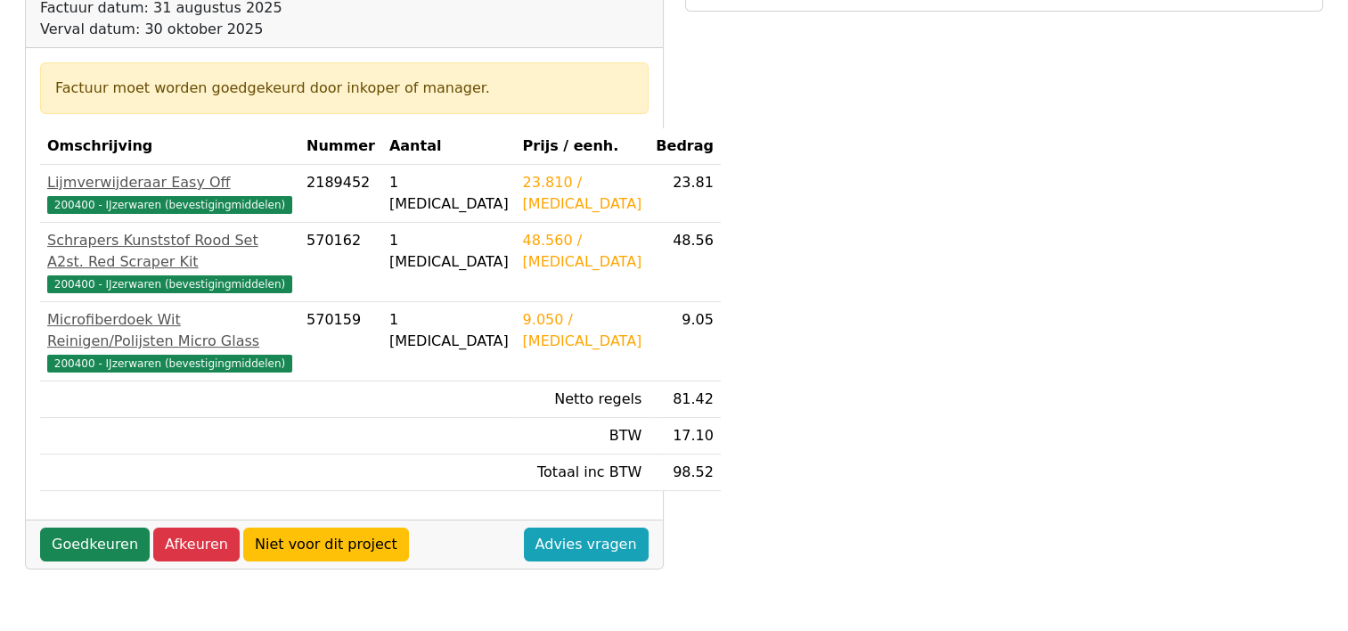
scroll to position [262, 0]
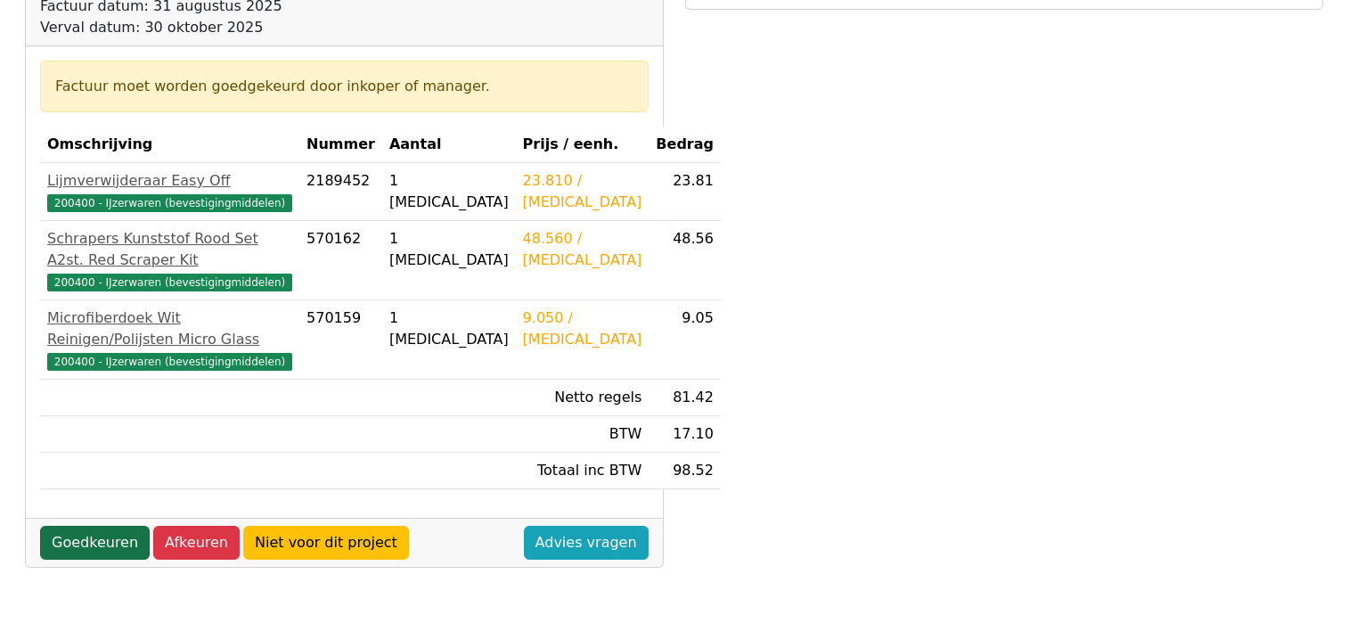
click at [111, 559] on link "Goedkeuren" at bounding box center [95, 543] width 110 height 34
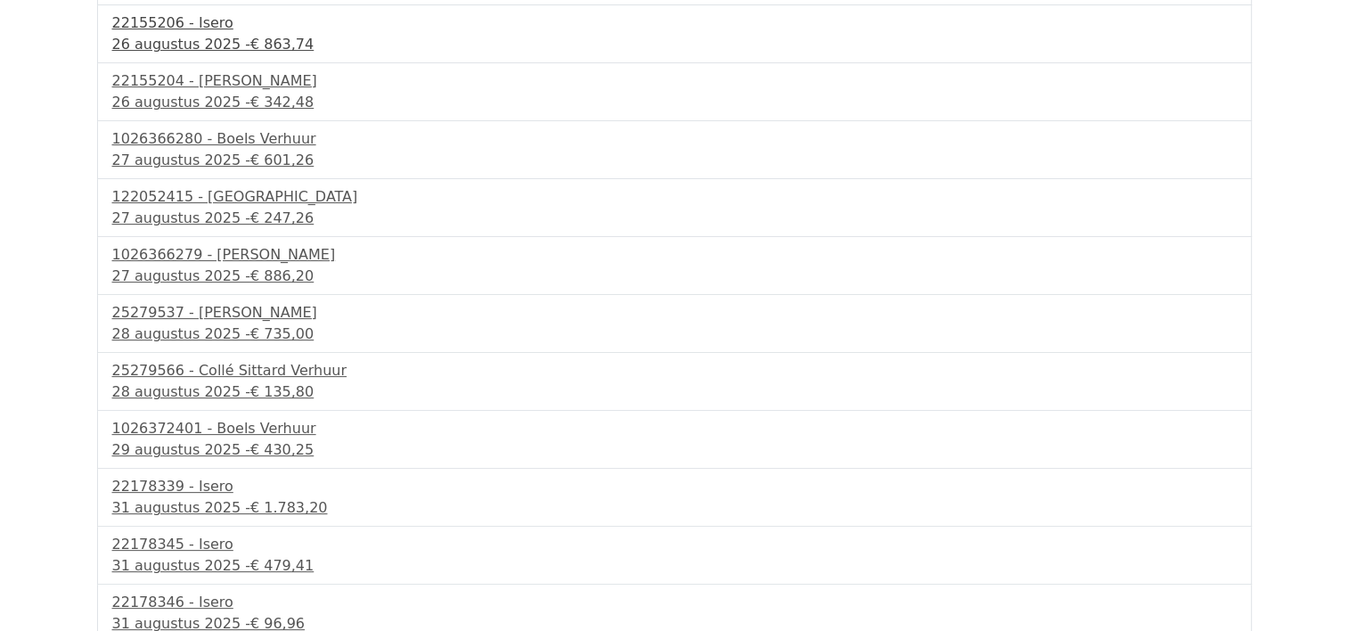
scroll to position [717, 0]
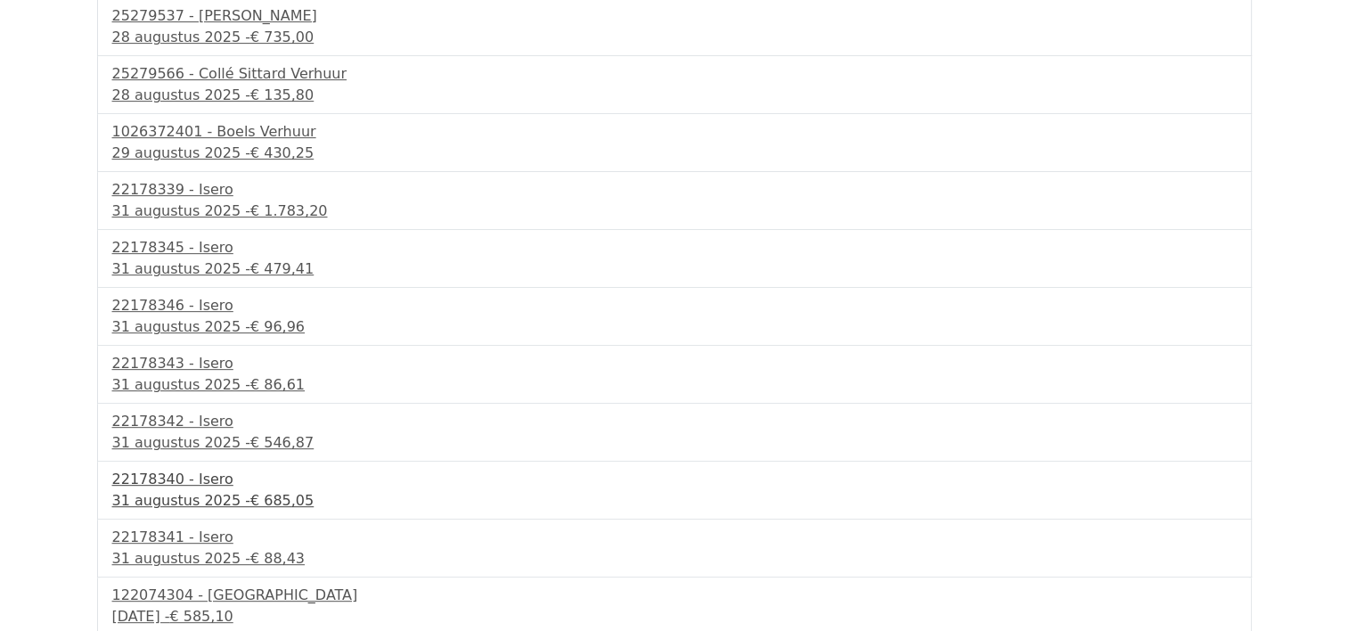
click at [187, 498] on div "31 augustus 2025 - € 685,05" at bounding box center [674, 500] width 1124 height 21
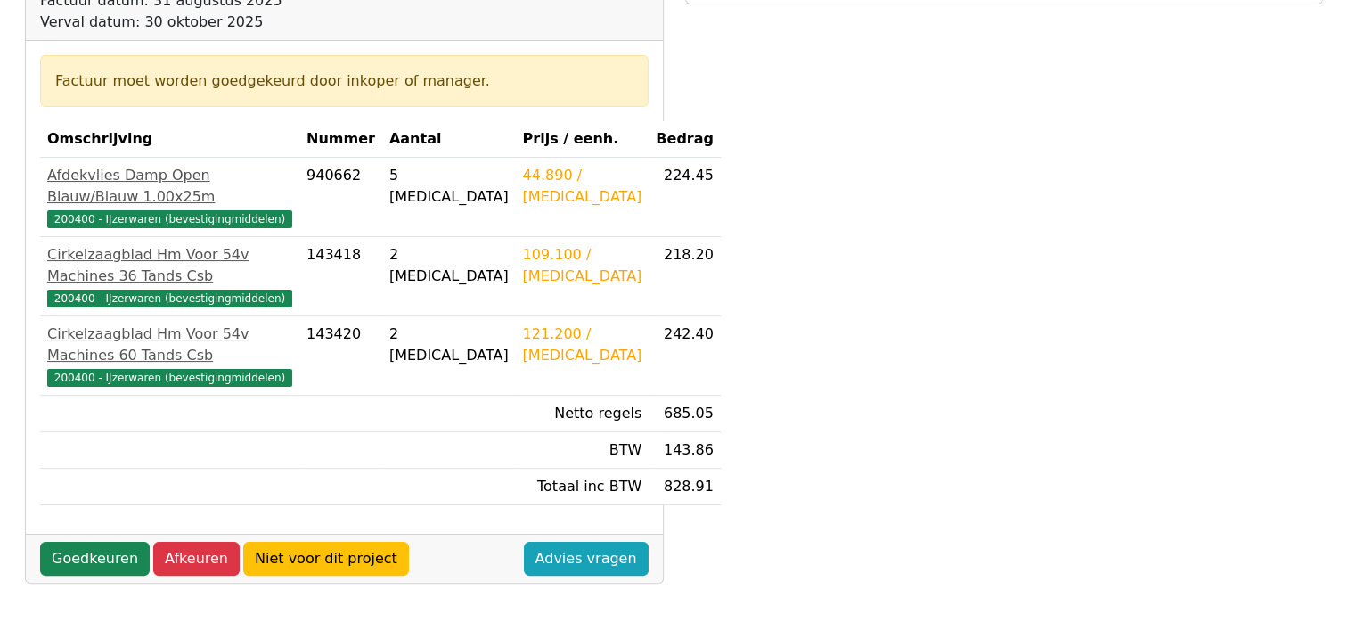
scroll to position [269, 0]
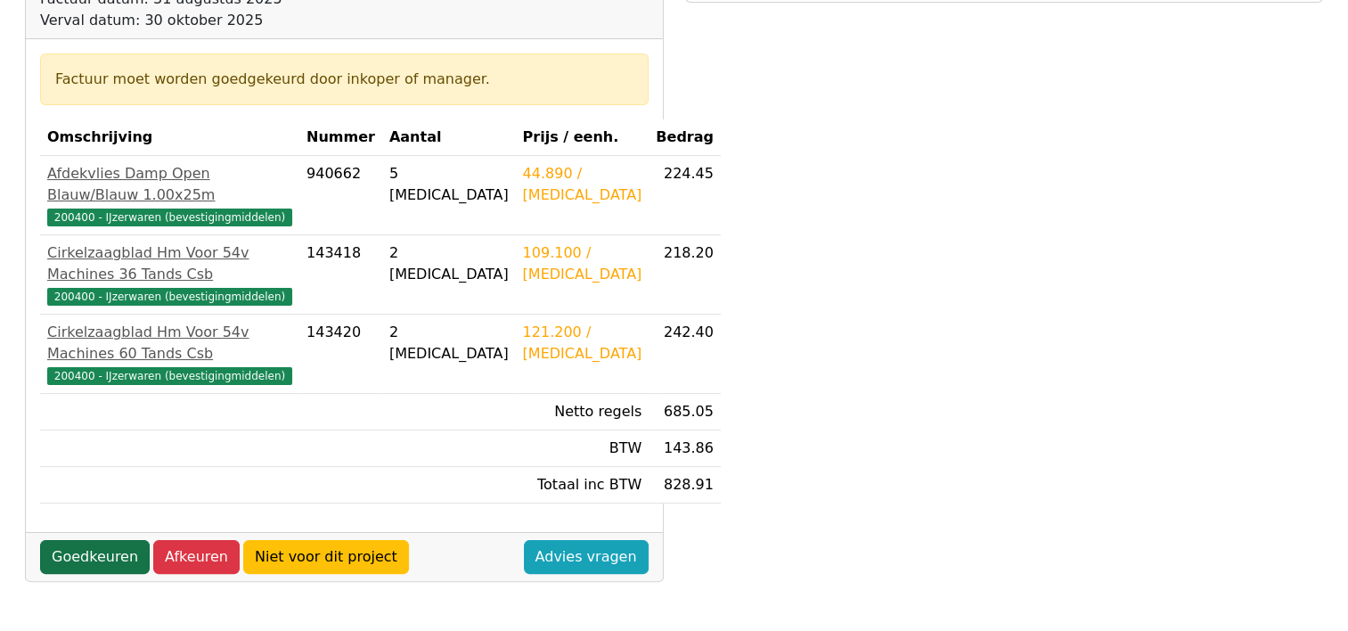
click at [105, 543] on link "Goedkeuren" at bounding box center [95, 557] width 110 height 34
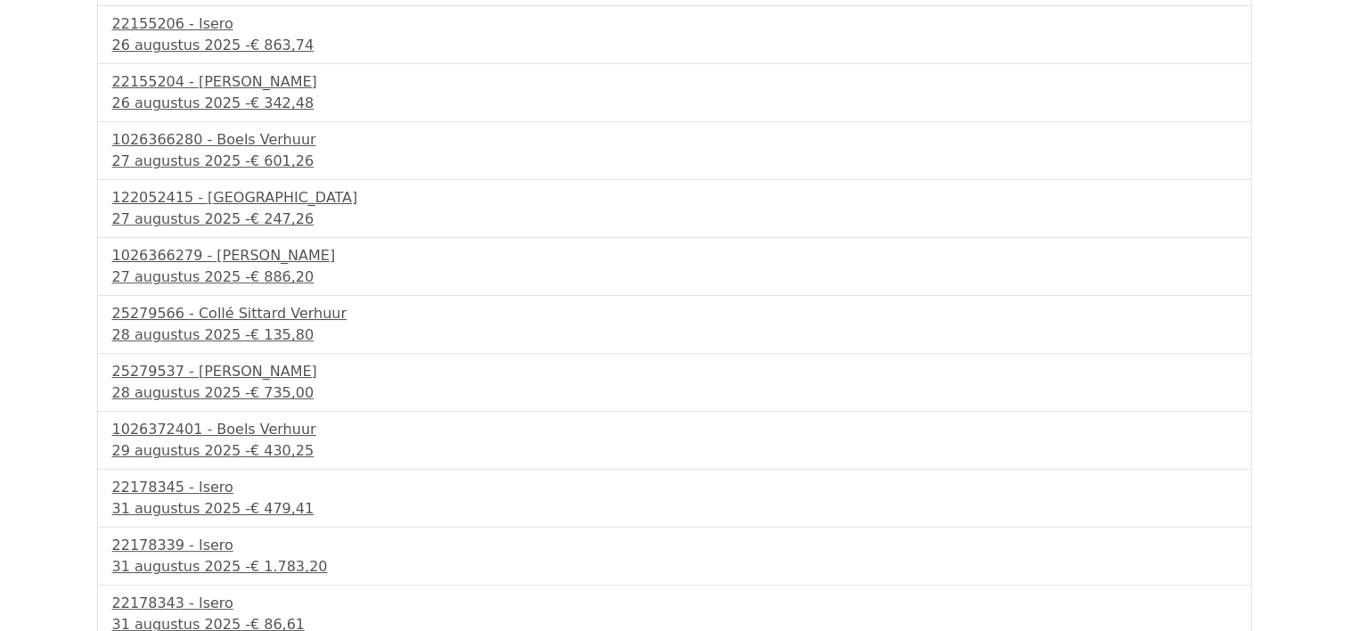
scroll to position [659, 0]
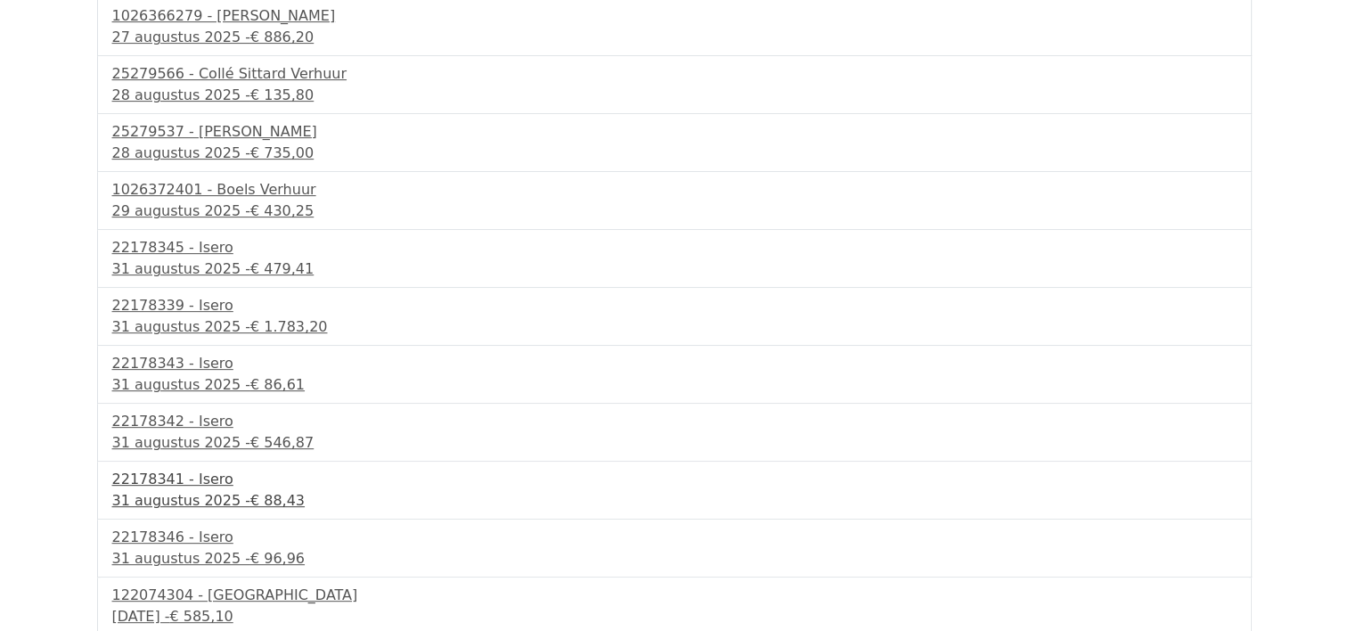
click at [198, 500] on div "31 augustus 2025 - € 88,43" at bounding box center [674, 500] width 1124 height 21
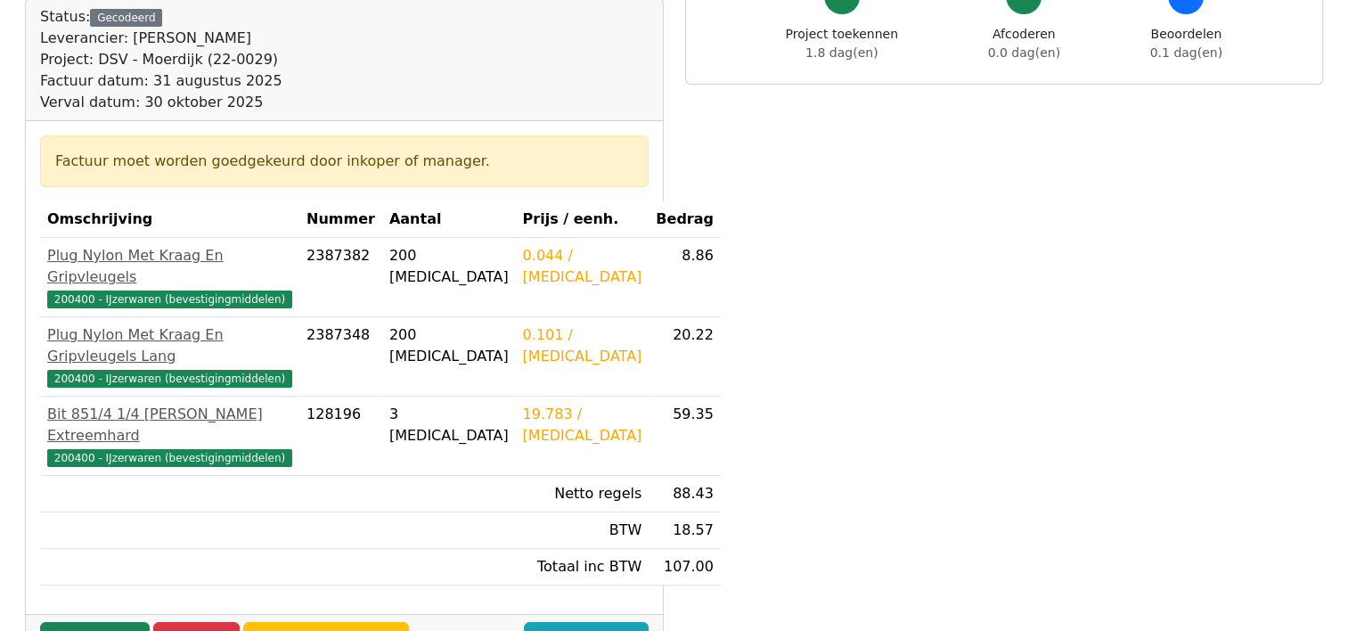
scroll to position [199, 0]
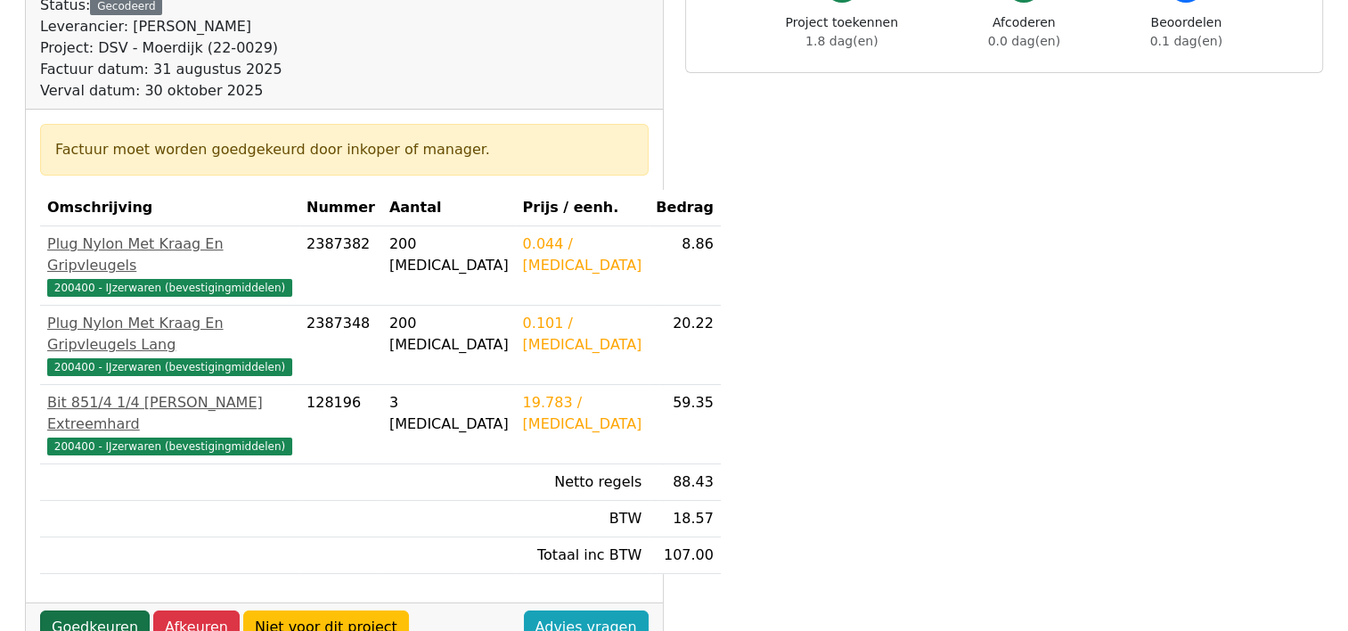
click at [92, 610] on link "Goedkeuren" at bounding box center [95, 627] width 110 height 34
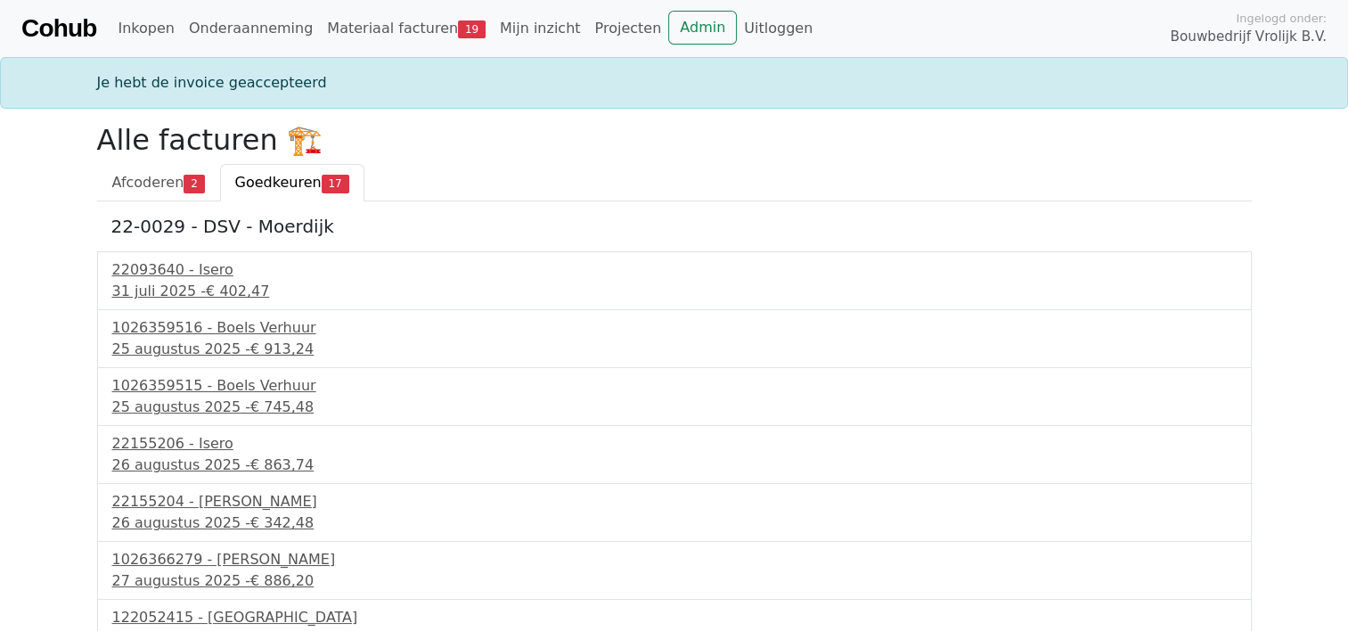
scroll to position [602, 0]
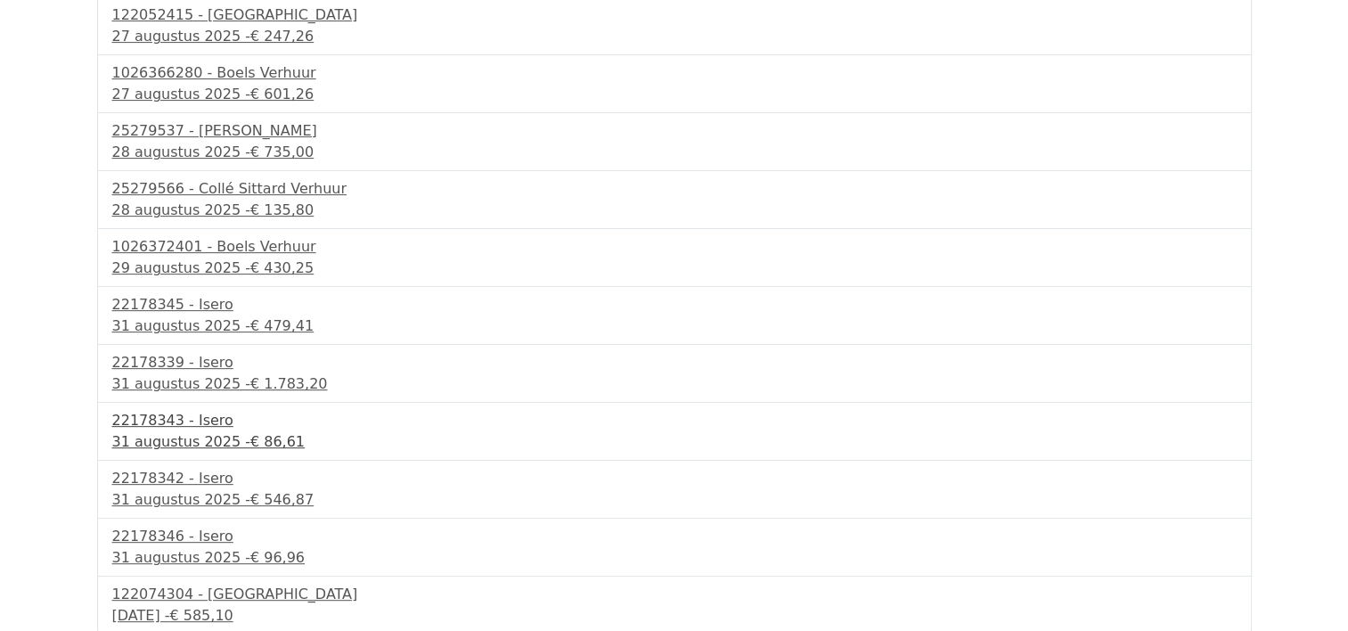
click at [225, 441] on div "31 augustus 2025 - € 86,61" at bounding box center [674, 441] width 1124 height 21
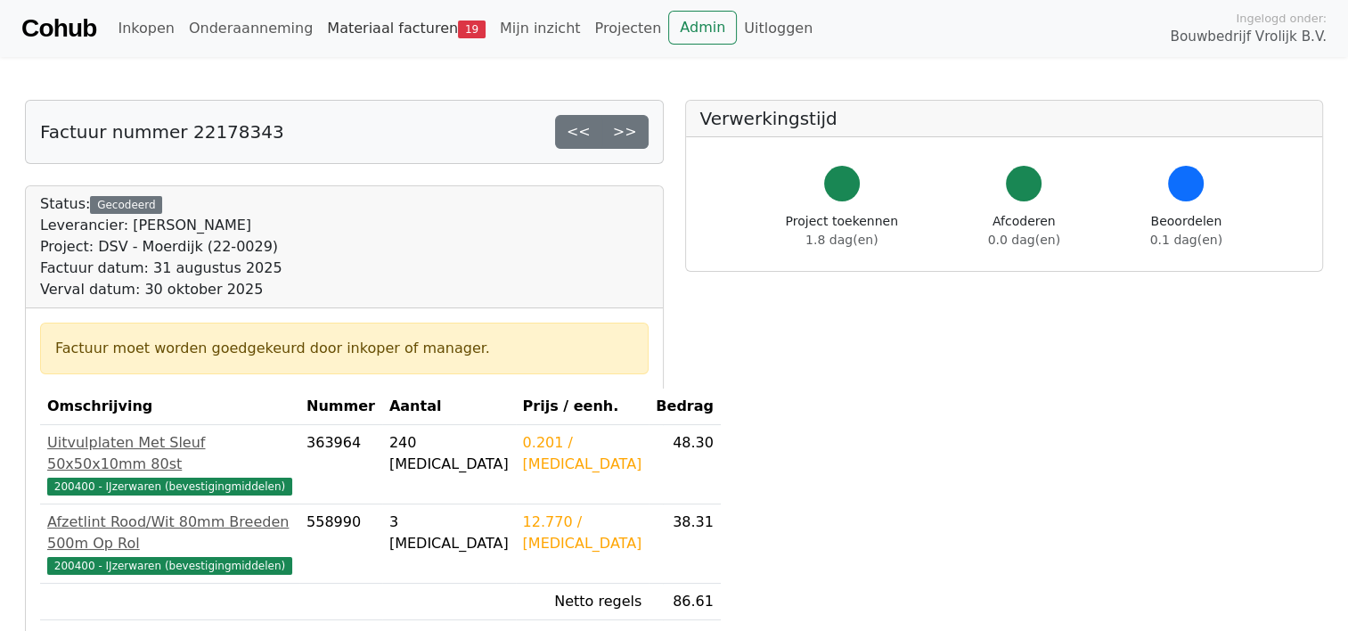
click at [375, 32] on link "Materiaal facturen 19" at bounding box center [406, 29] width 173 height 36
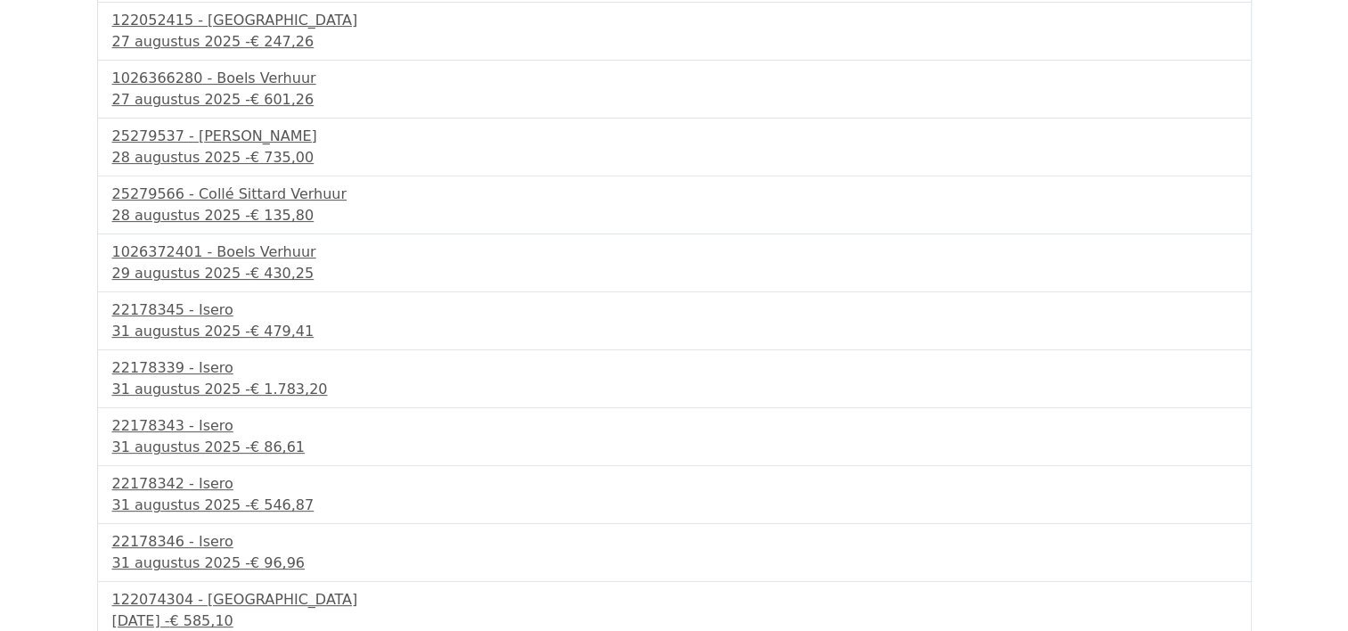
scroll to position [551, 0]
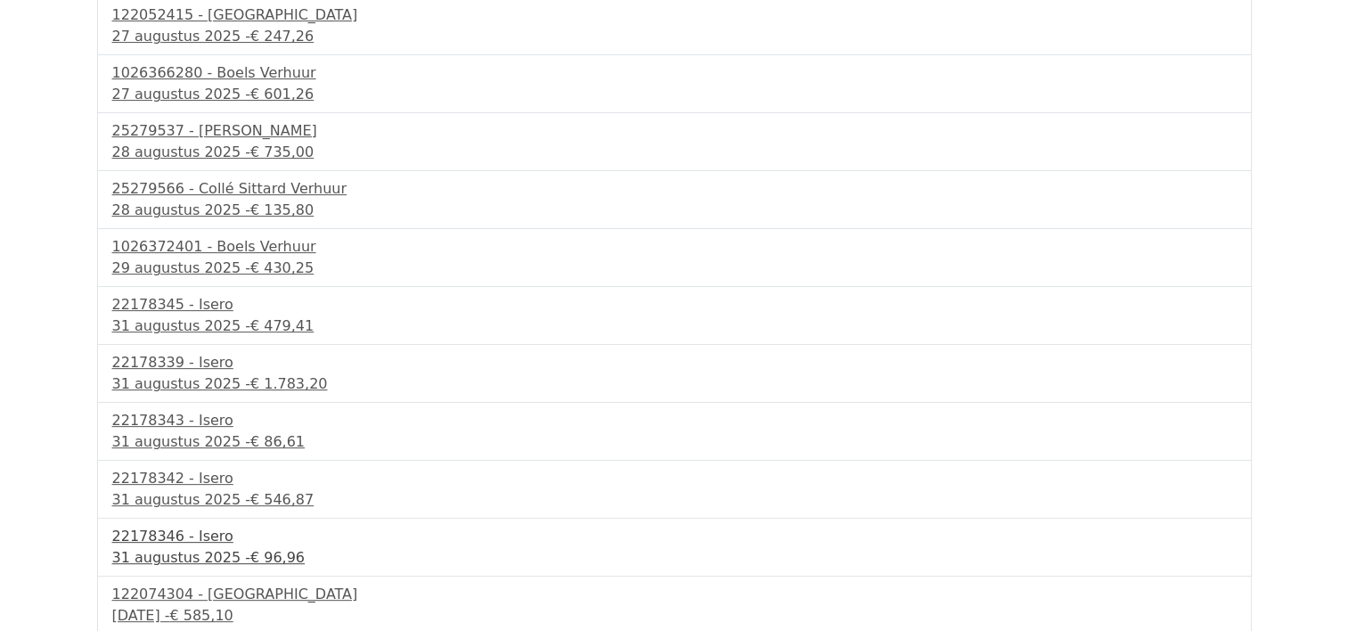
click at [179, 538] on div "22178346 - Isero" at bounding box center [674, 536] width 1124 height 21
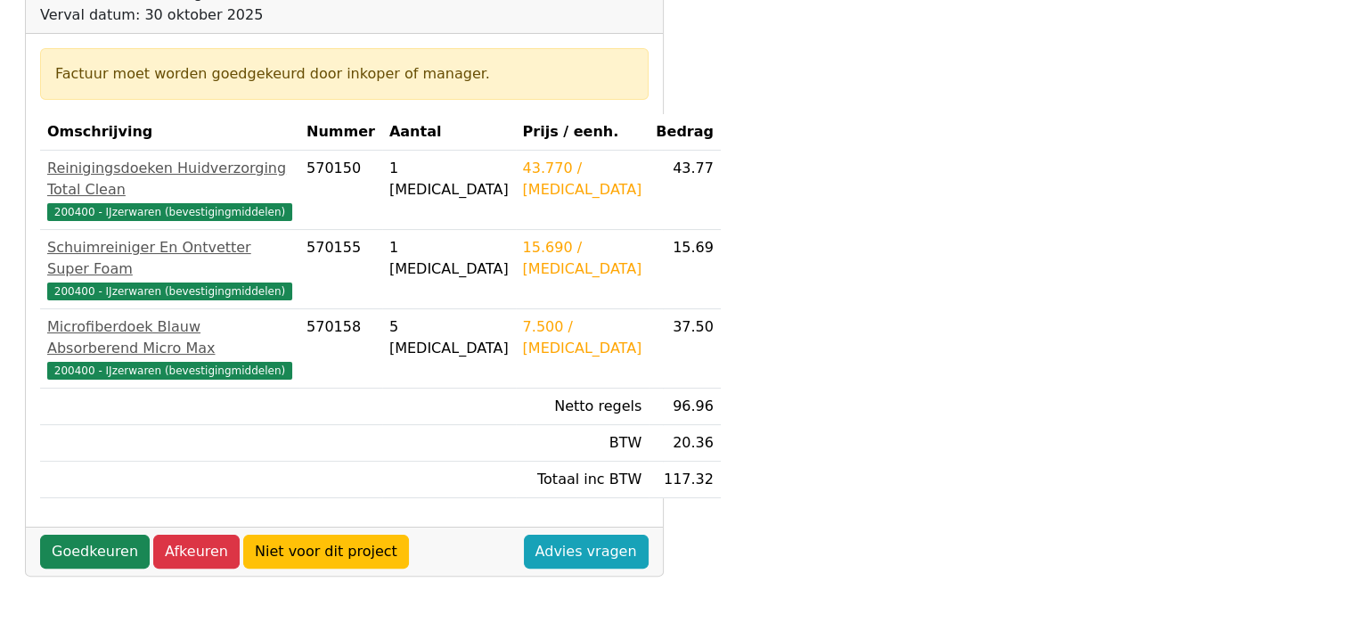
scroll to position [276, 0]
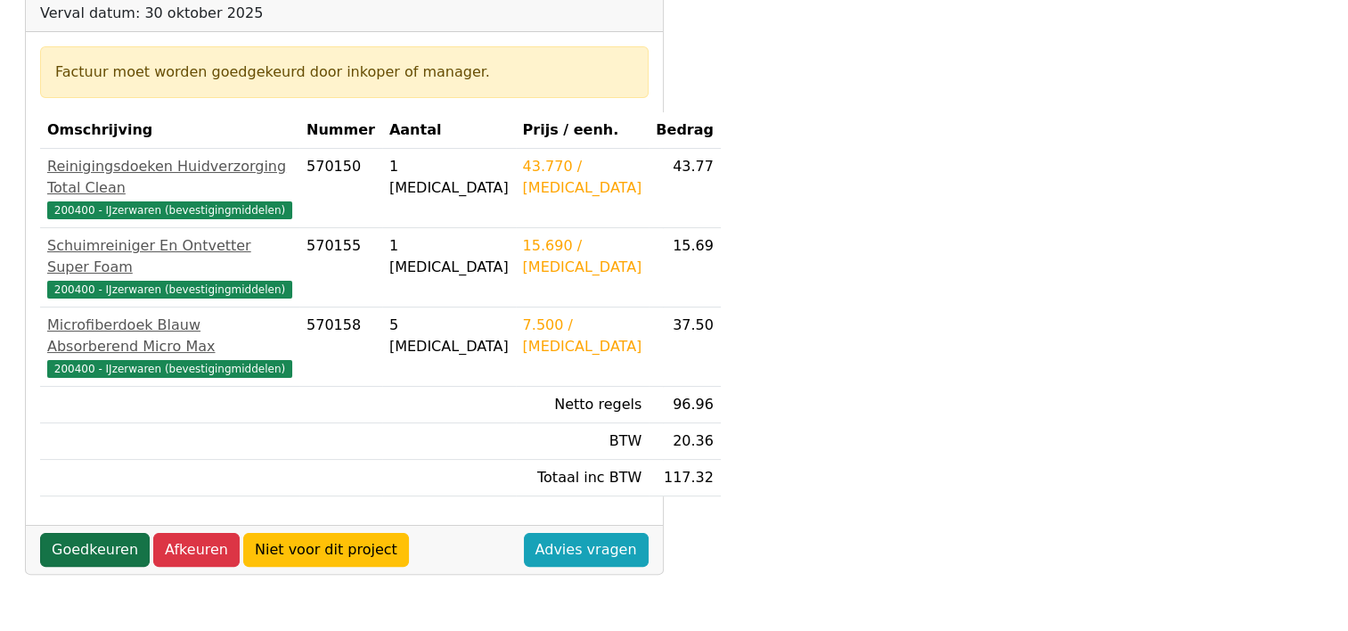
click at [98, 533] on link "Goedkeuren" at bounding box center [95, 550] width 110 height 34
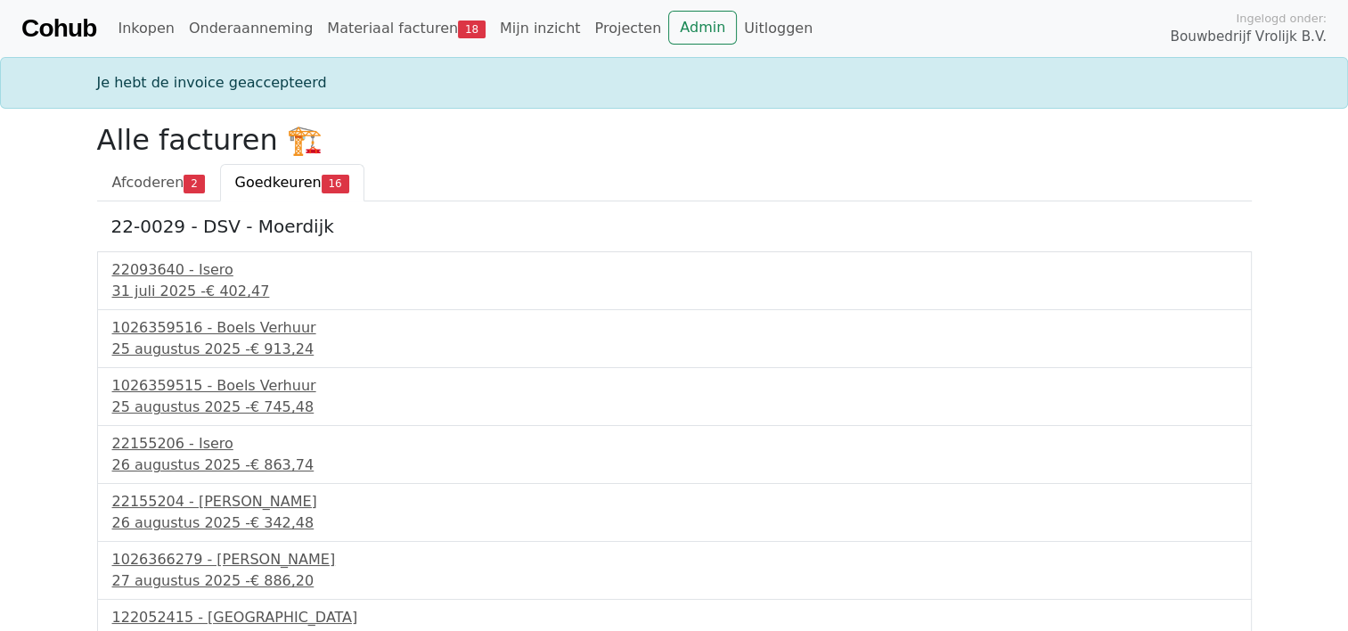
scroll to position [544, 0]
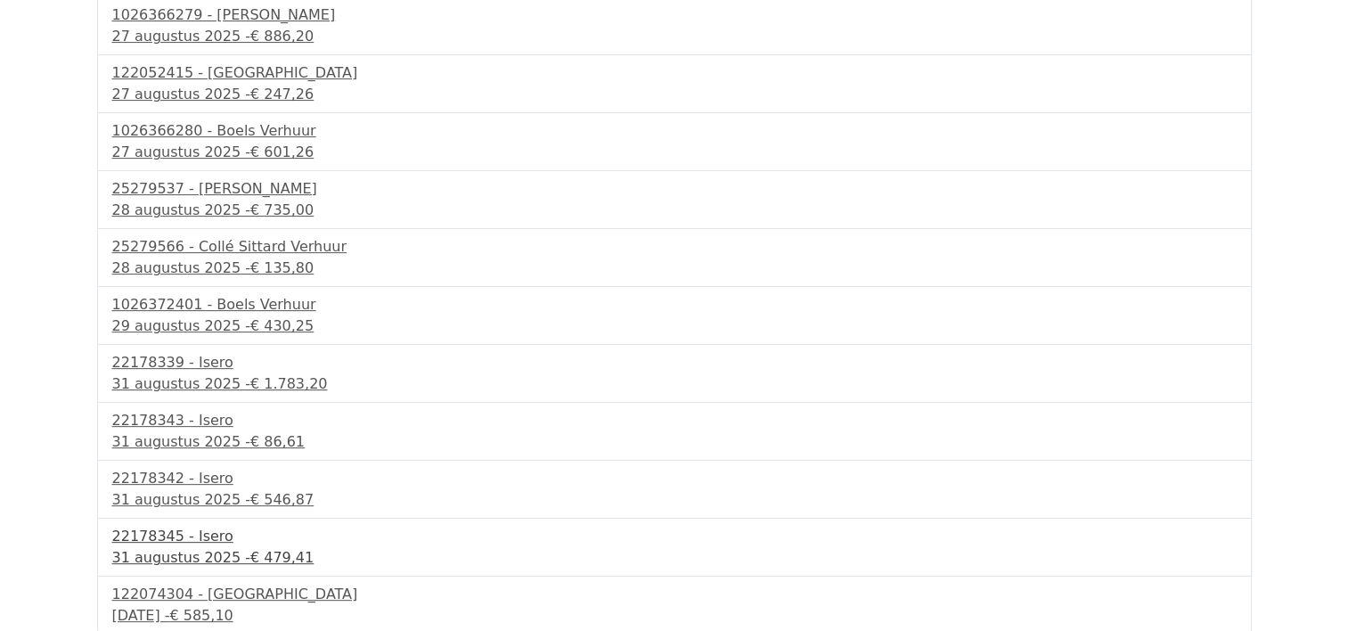
click at [196, 538] on div "22178345 - Isero" at bounding box center [674, 536] width 1124 height 21
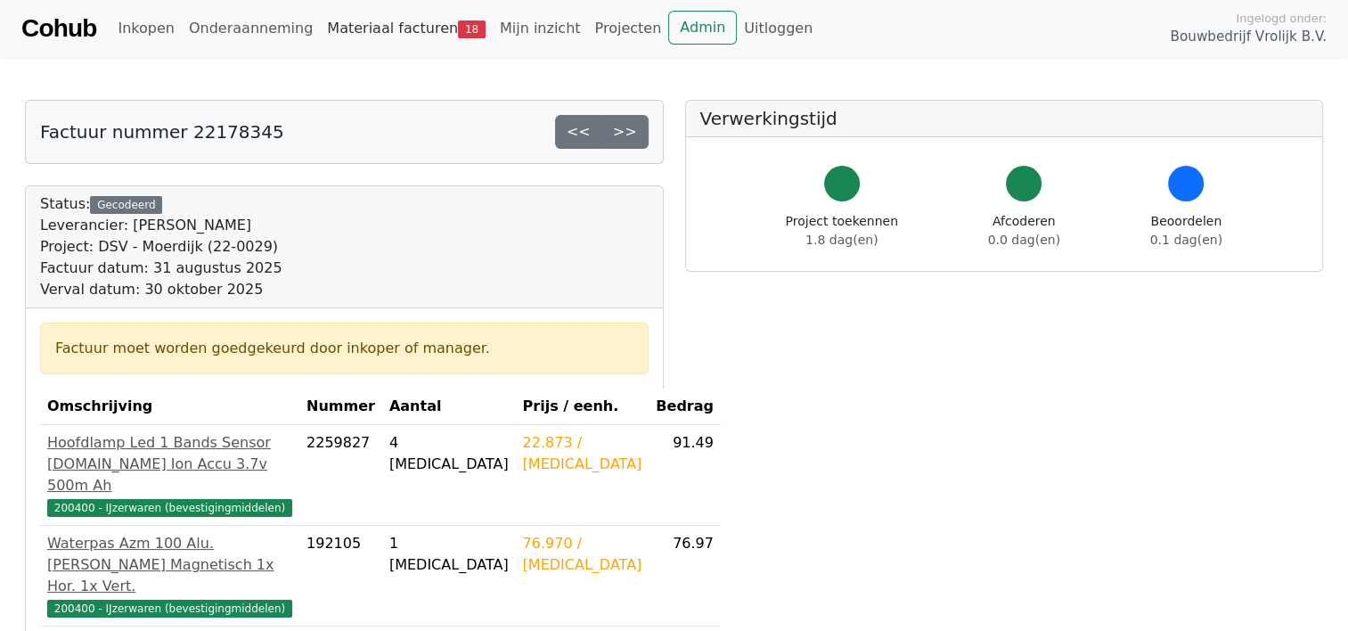
click at [392, 37] on link "Materiaal facturen 18" at bounding box center [406, 29] width 173 height 36
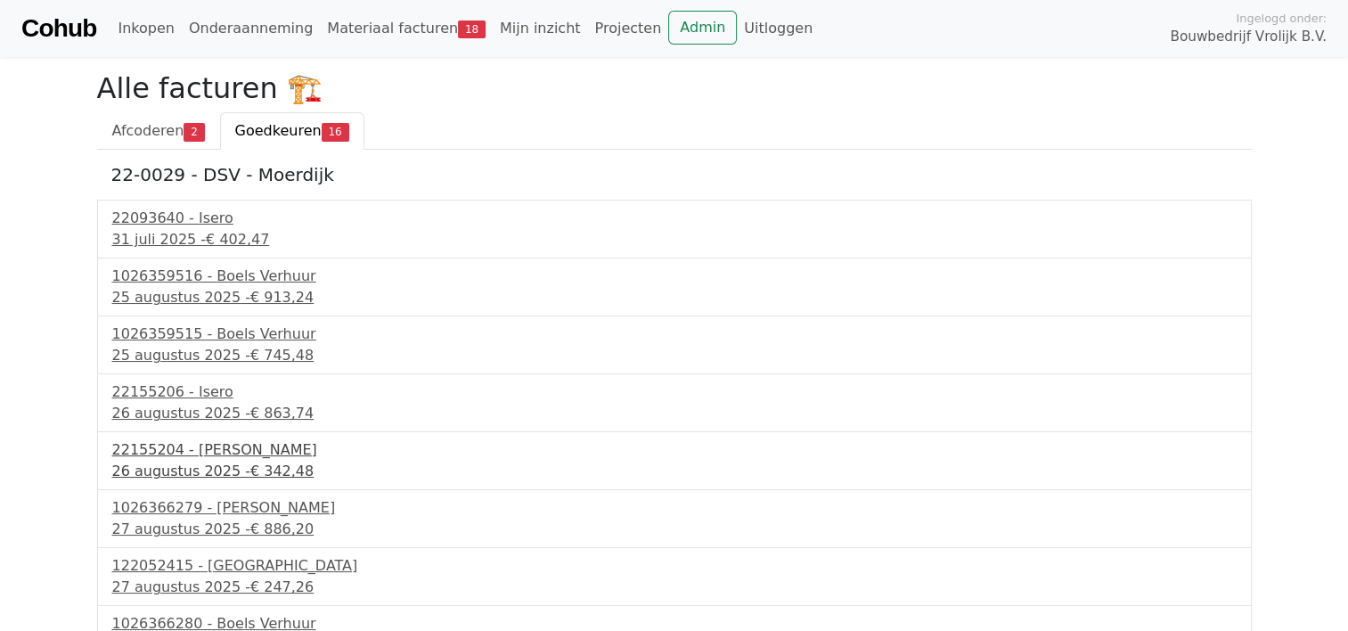
scroll to position [493, 0]
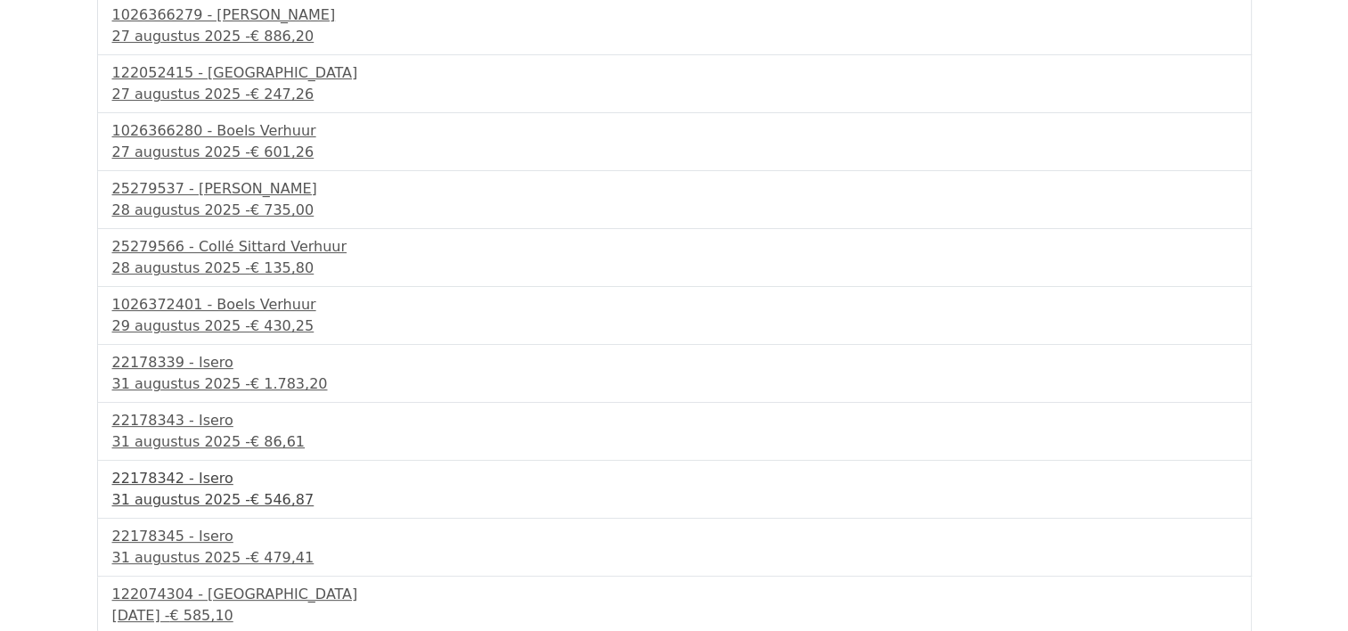
click at [224, 503] on div "31 augustus 2025 - € 546,87" at bounding box center [674, 499] width 1124 height 21
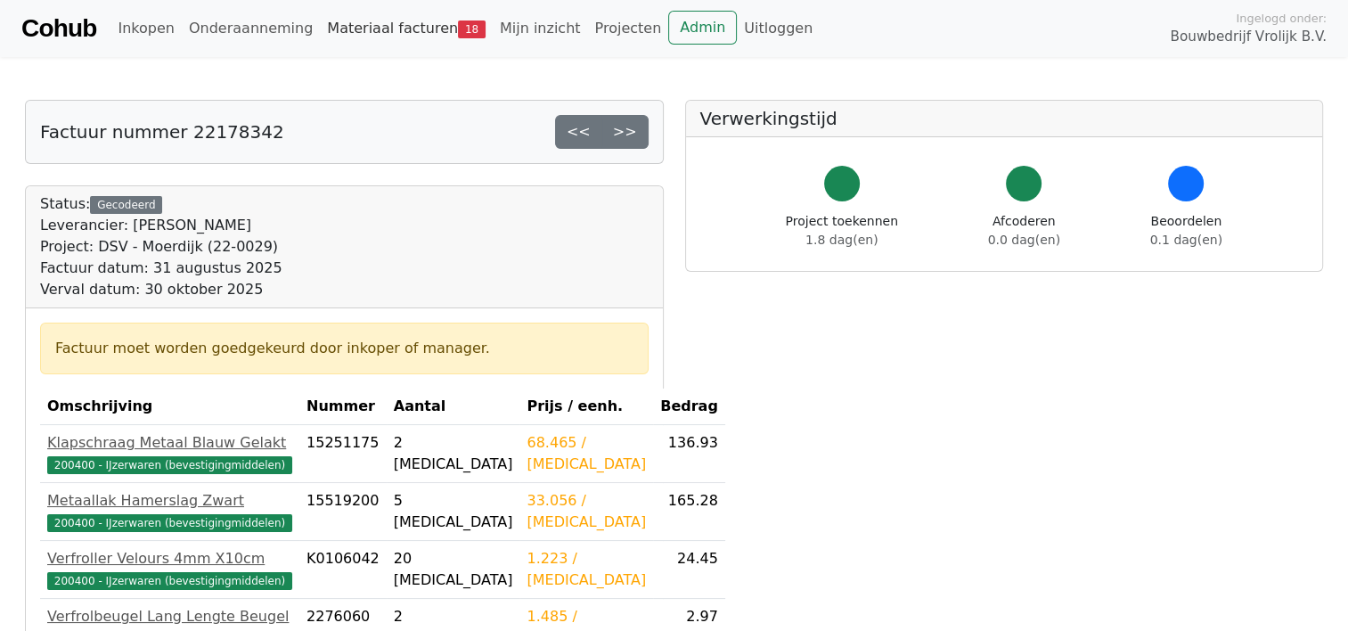
click at [386, 38] on link "Materiaal facturen 18" at bounding box center [406, 29] width 173 height 36
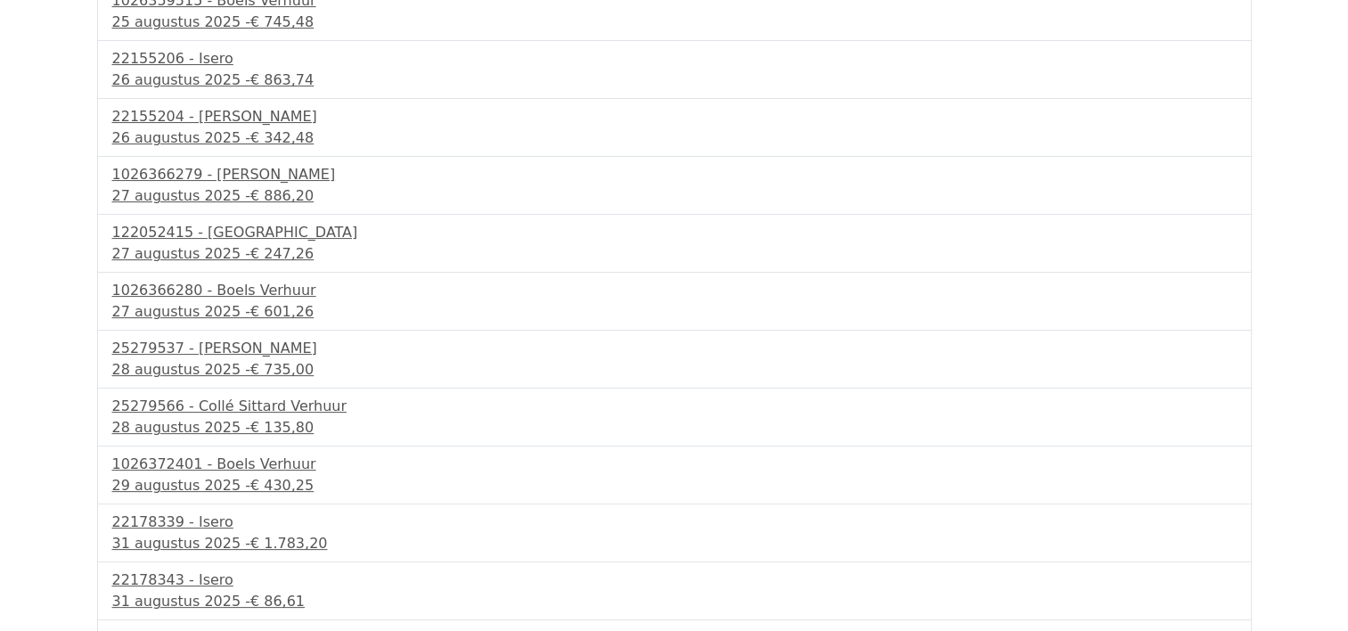
scroll to position [341, 0]
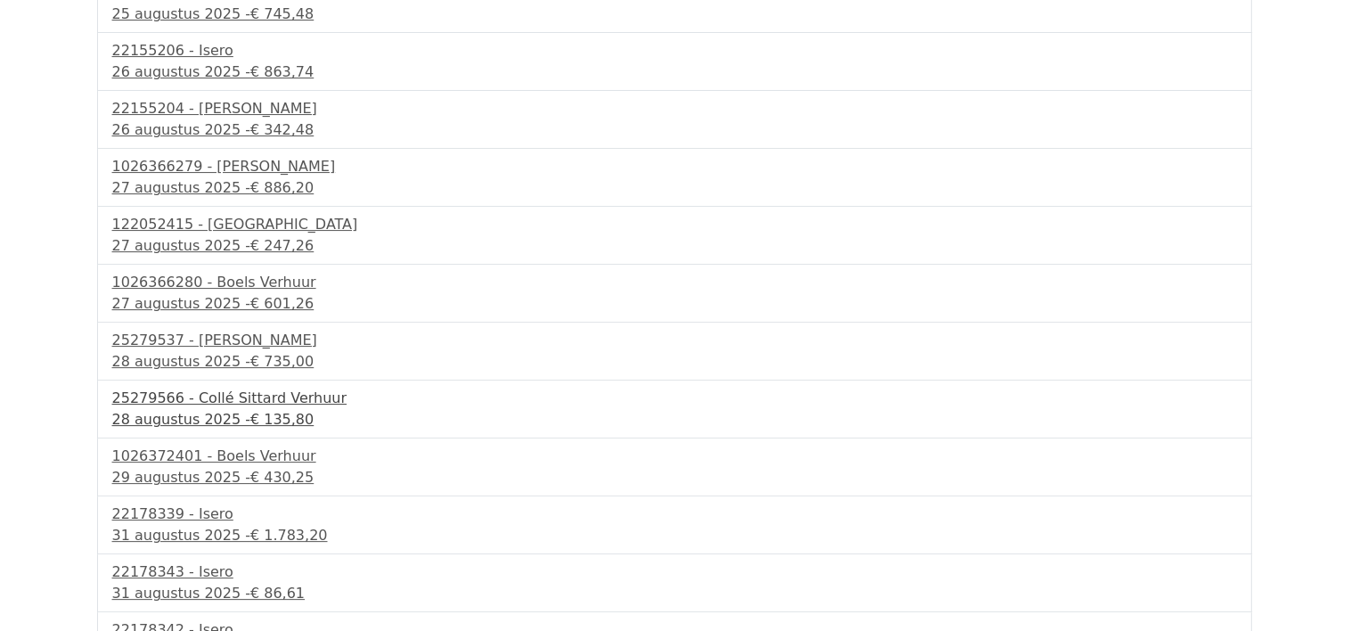
click at [249, 400] on div "25279566 - Collé Sittard Verhuur" at bounding box center [674, 398] width 1124 height 21
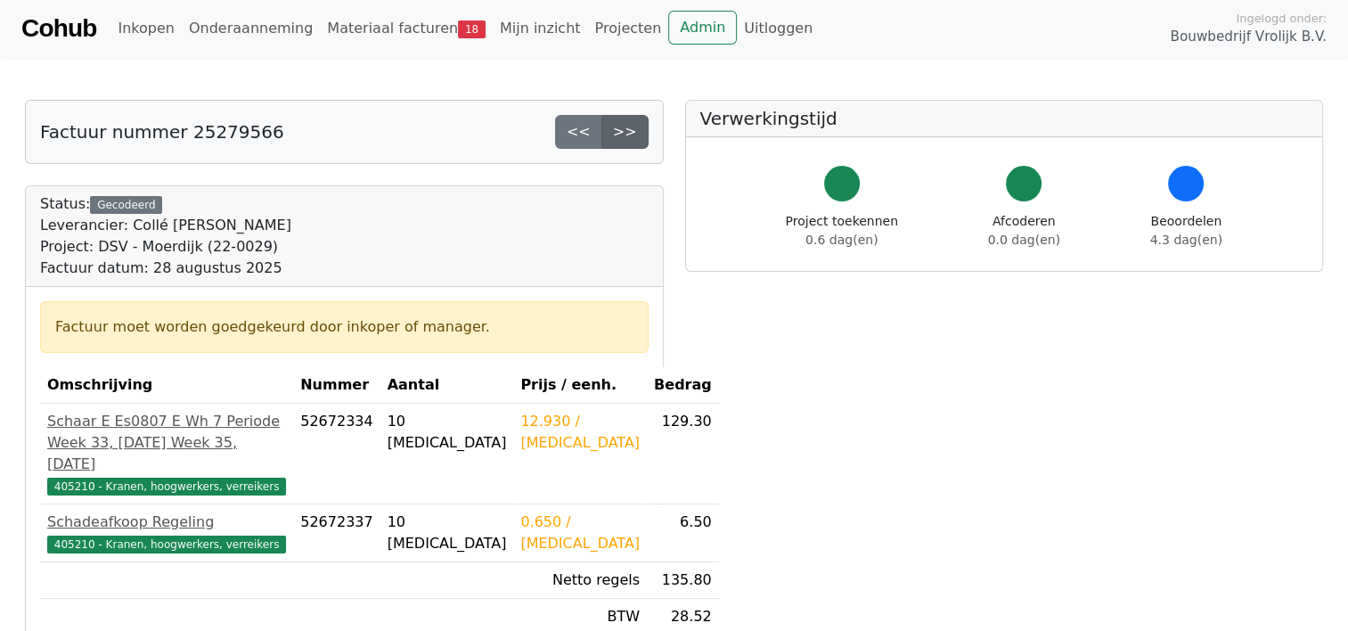
click at [633, 143] on link ">>" at bounding box center [624, 132] width 47 height 34
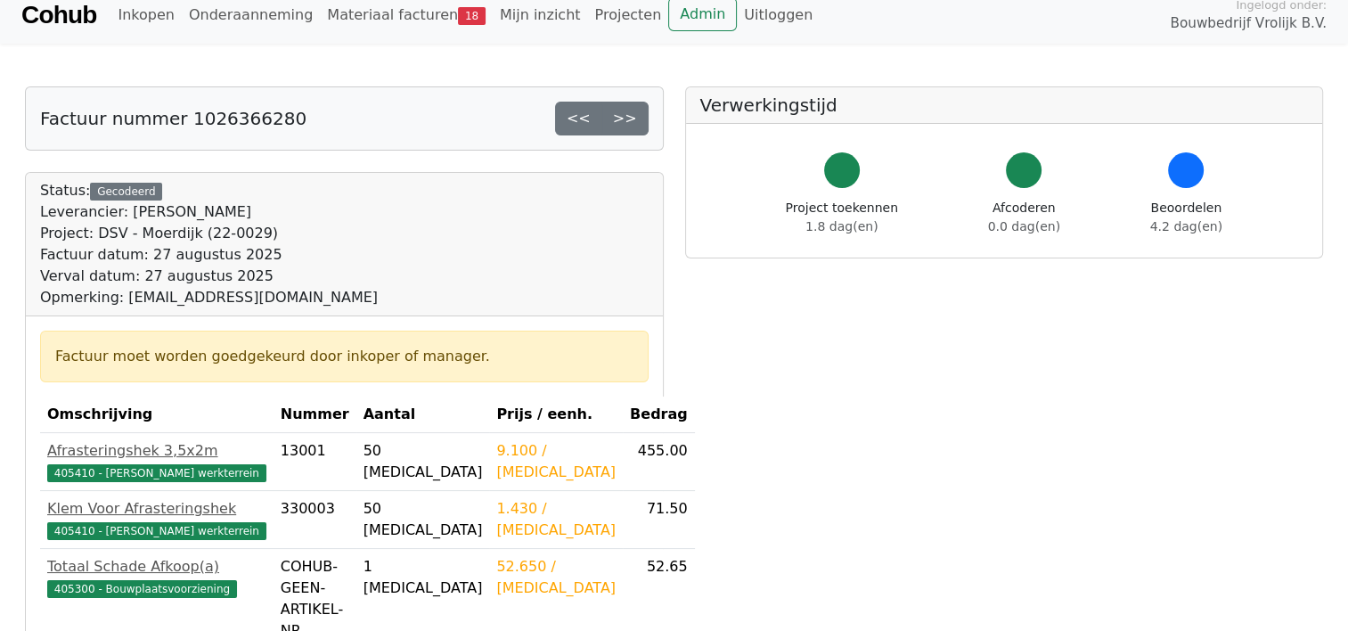
scroll to position [11, 0]
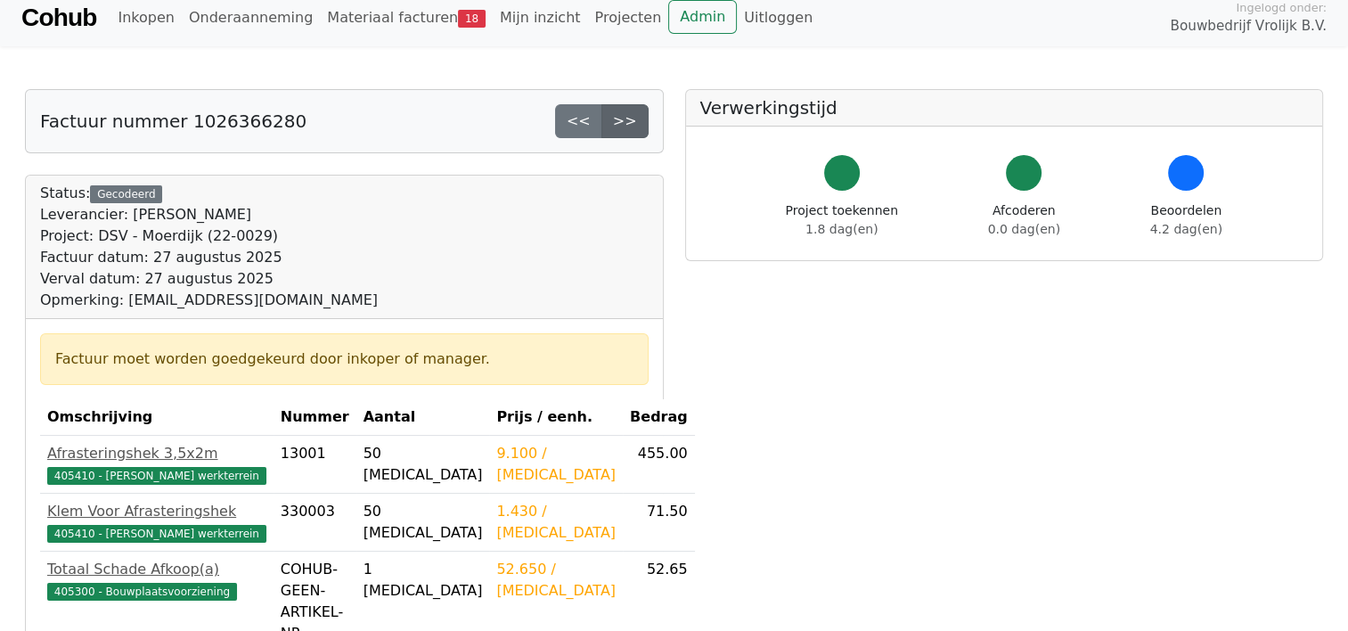
click at [636, 124] on link ">>" at bounding box center [624, 121] width 47 height 34
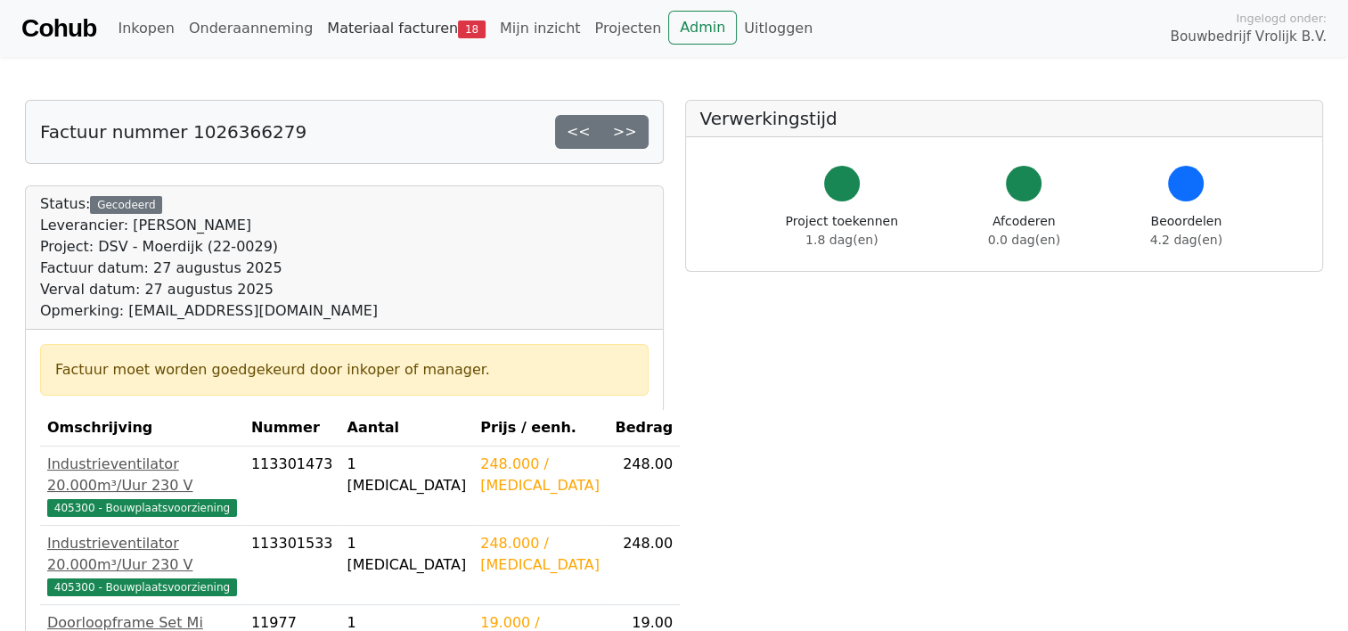
click at [378, 30] on link "Materiaal facturen 18" at bounding box center [406, 29] width 173 height 36
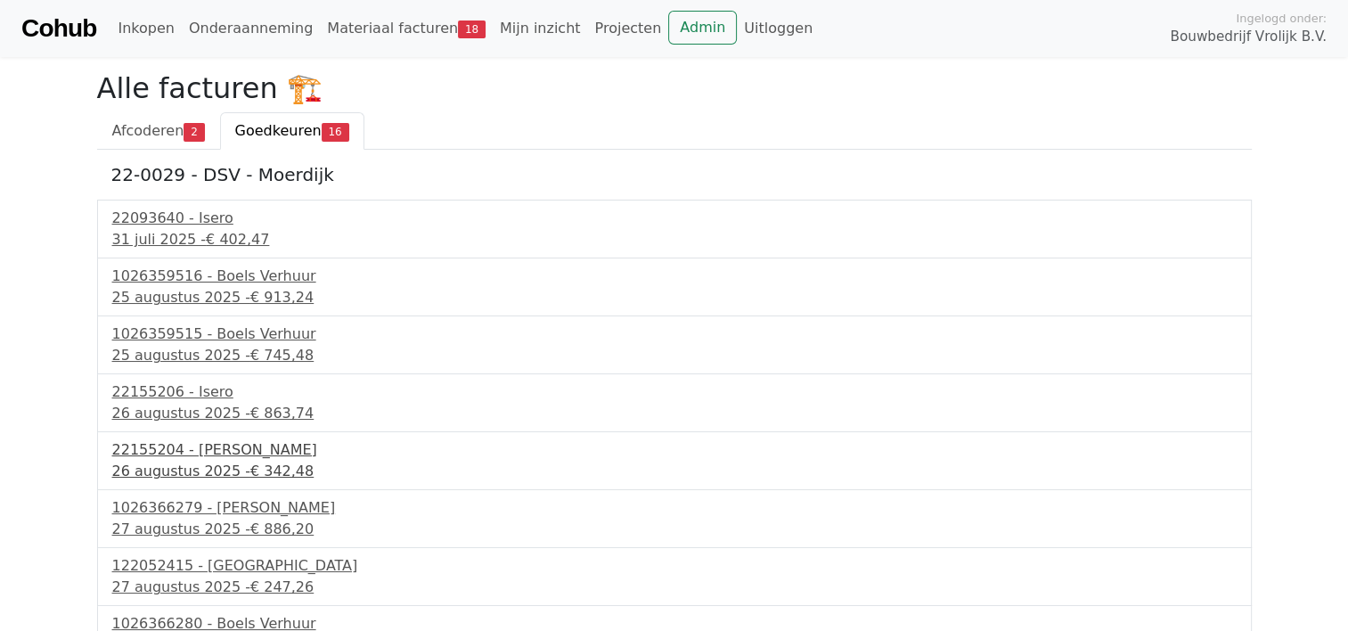
scroll to position [493, 0]
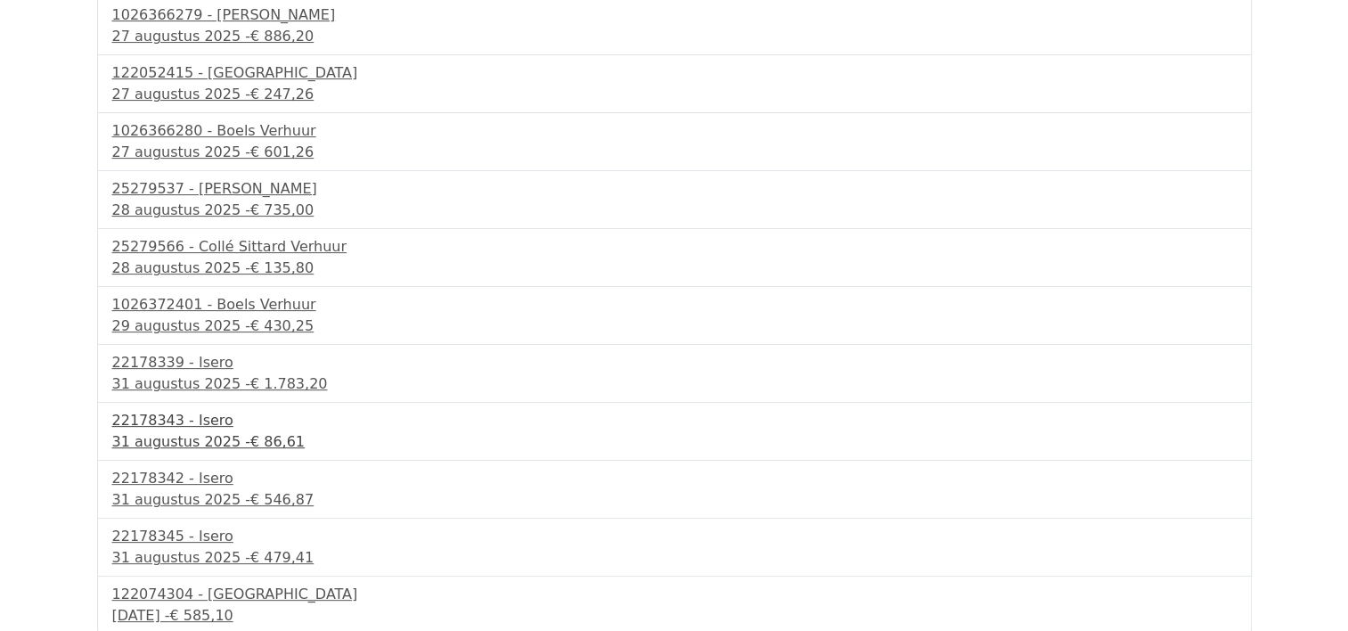
click at [203, 435] on div "31 augustus 2025 - € 86,61" at bounding box center [674, 441] width 1124 height 21
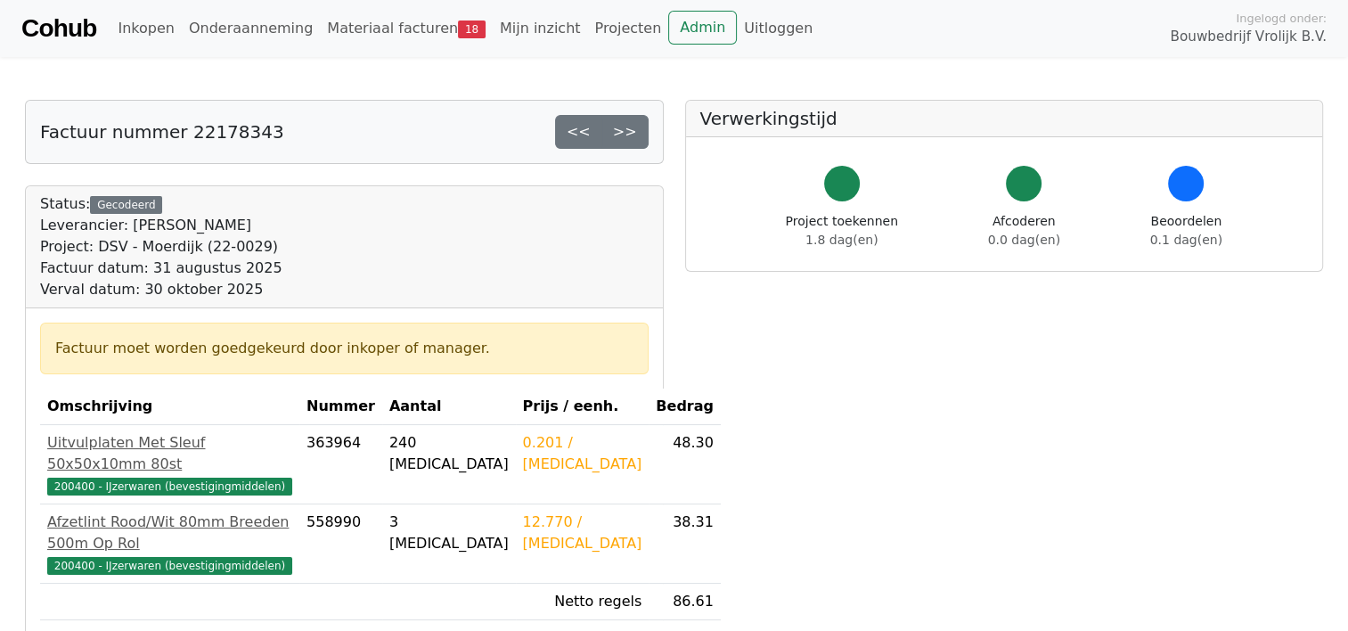
scroll to position [4, 0]
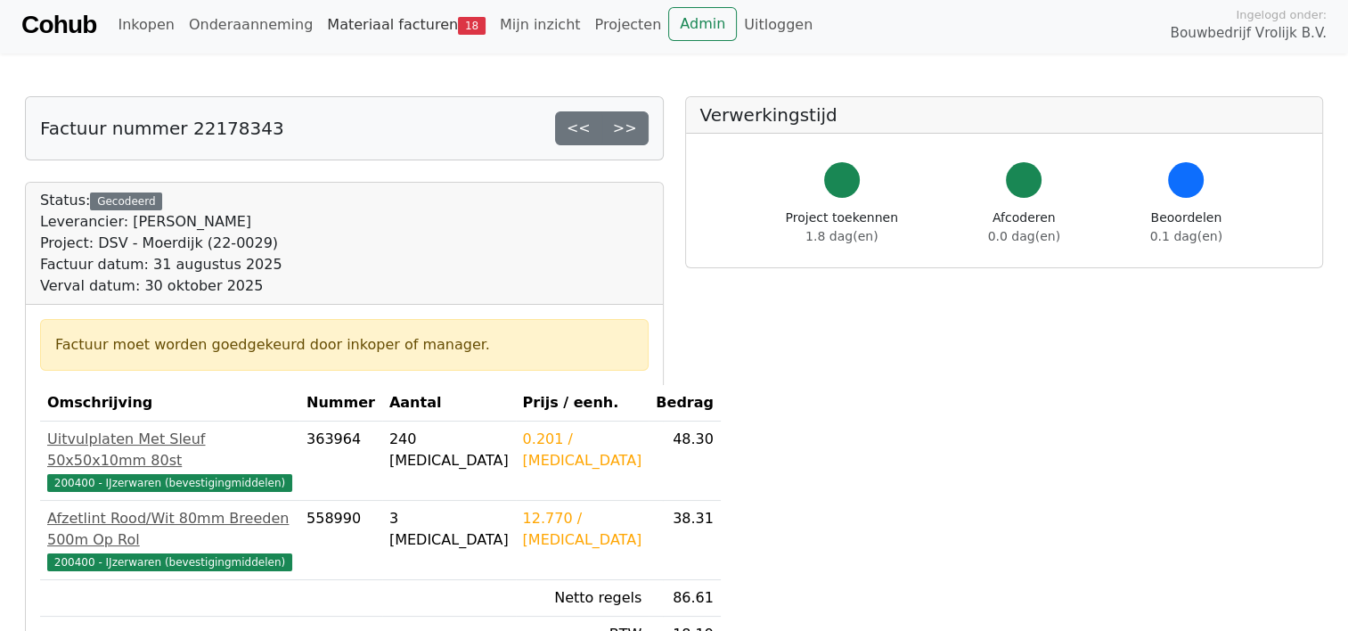
click at [403, 14] on link "Materiaal facturen 18" at bounding box center [406, 25] width 173 height 36
